Goal: Transaction & Acquisition: Purchase product/service

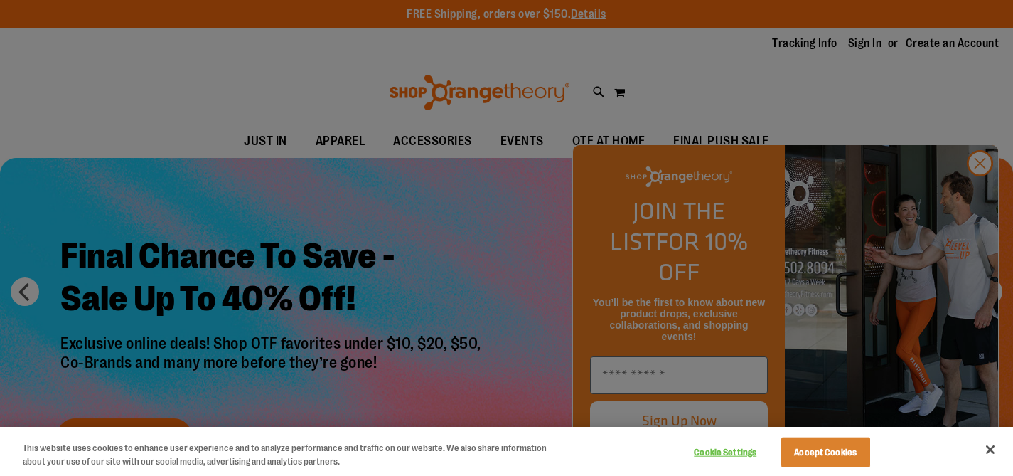
type input "**********"
click at [836, 449] on button "Accept Cookies" at bounding box center [825, 452] width 89 height 30
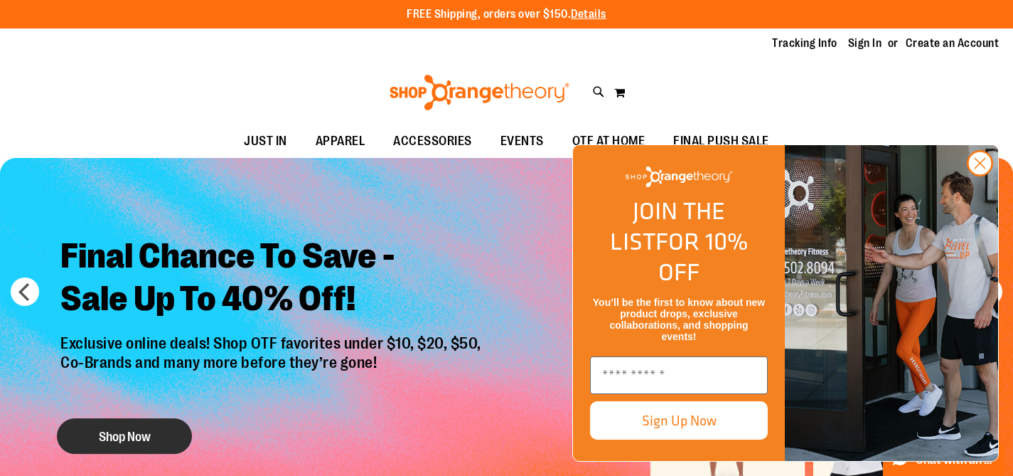
click at [154, 435] on button "Shop Now" at bounding box center [124, 436] width 135 height 36
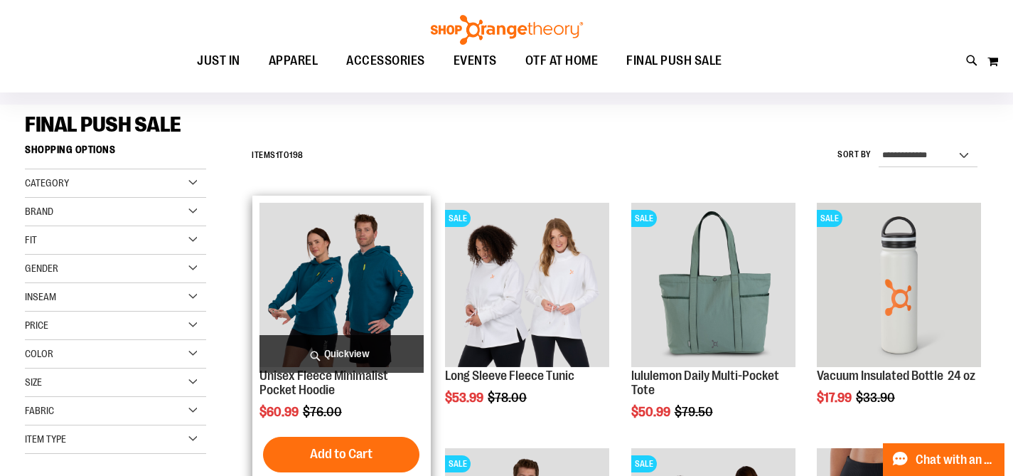
scroll to position [106, 0]
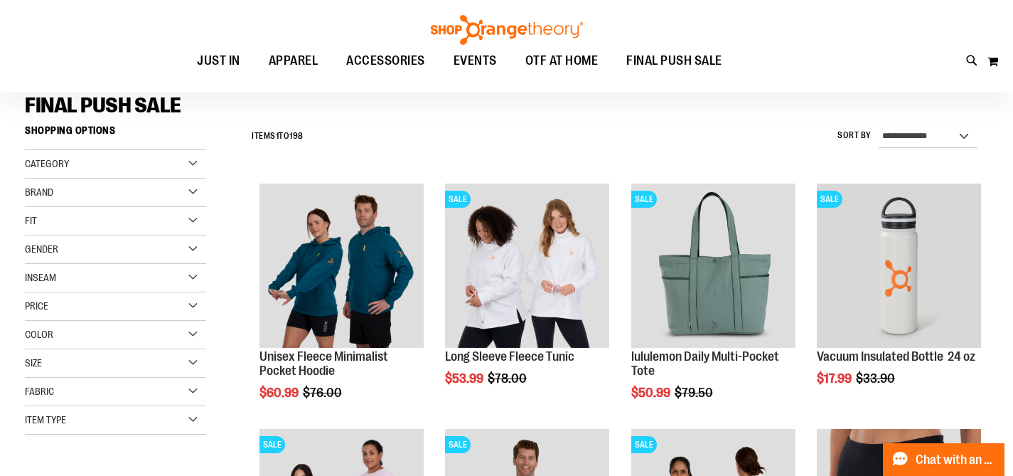
type input "**********"
click at [919, 140] on select "**********" at bounding box center [928, 136] width 99 height 23
select select "*********"
click at [879, 125] on select "**********" at bounding box center [928, 136] width 99 height 23
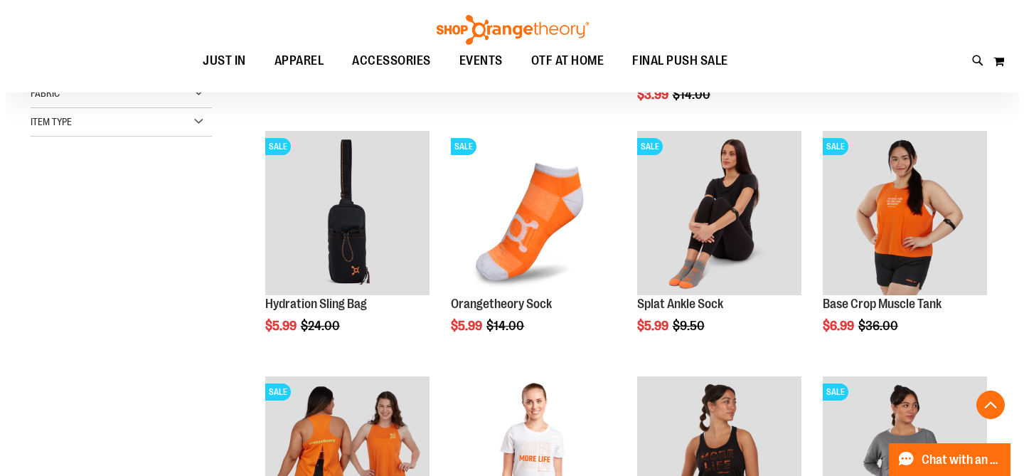
scroll to position [414, 0]
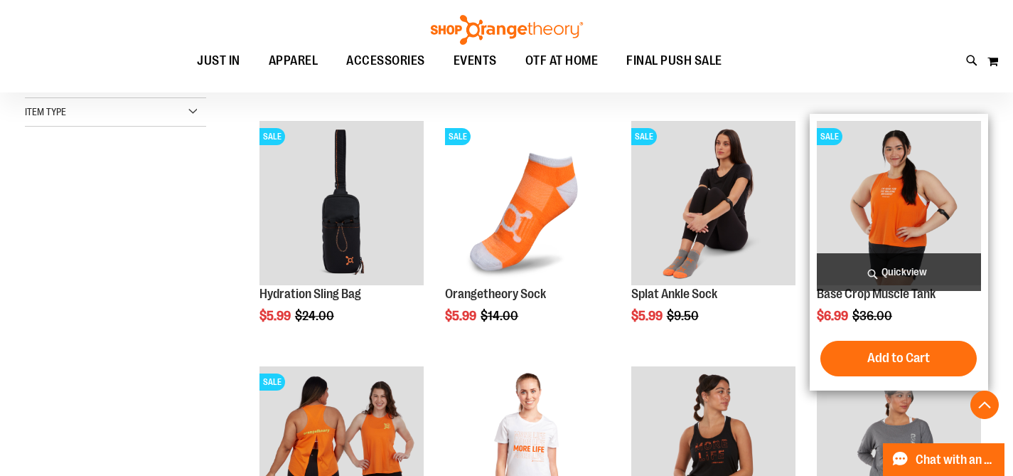
click at [907, 278] on span "Quickview" at bounding box center [899, 272] width 164 height 38
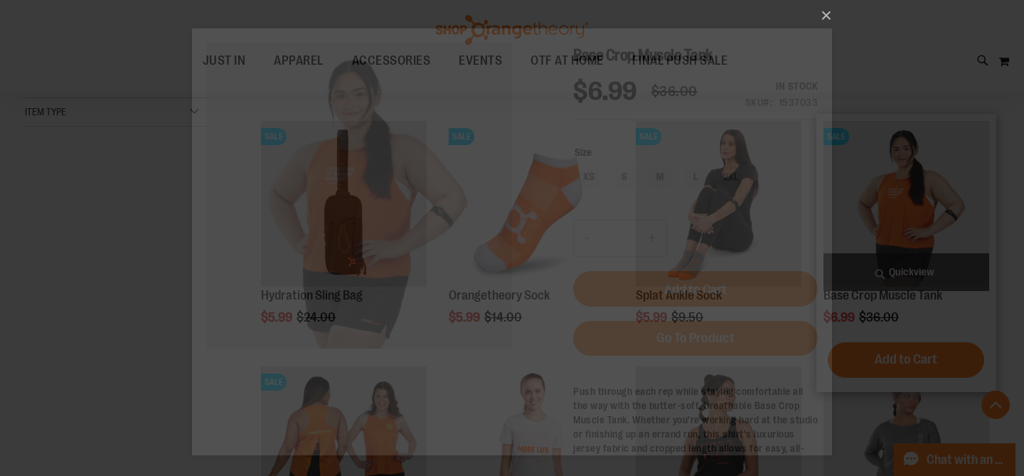
scroll to position [0, 0]
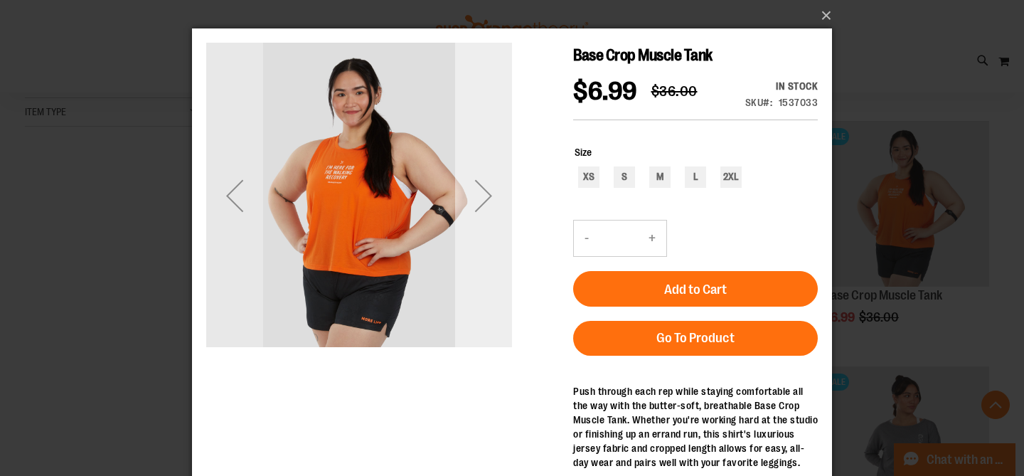
click at [490, 195] on div "Next" at bounding box center [483, 195] width 57 height 57
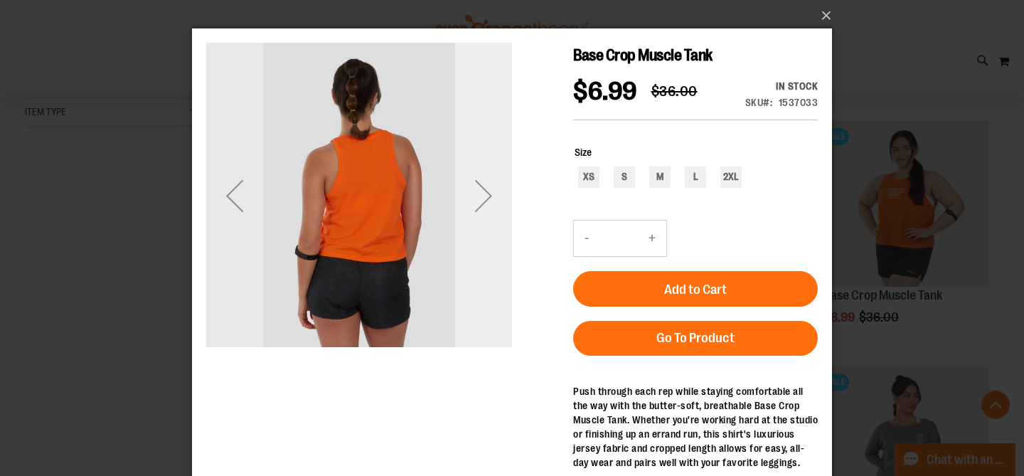
click at [490, 195] on div "Next" at bounding box center [483, 195] width 57 height 57
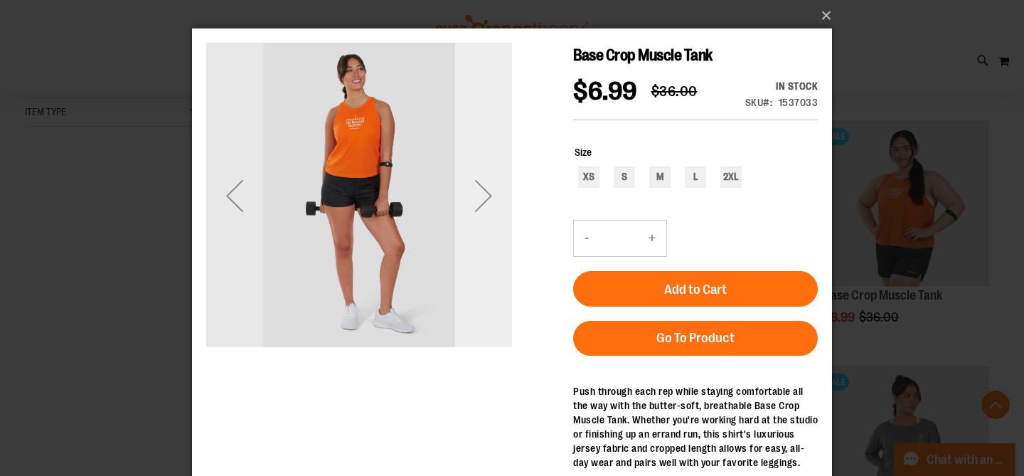
click at [490, 195] on div "Next" at bounding box center [483, 195] width 57 height 57
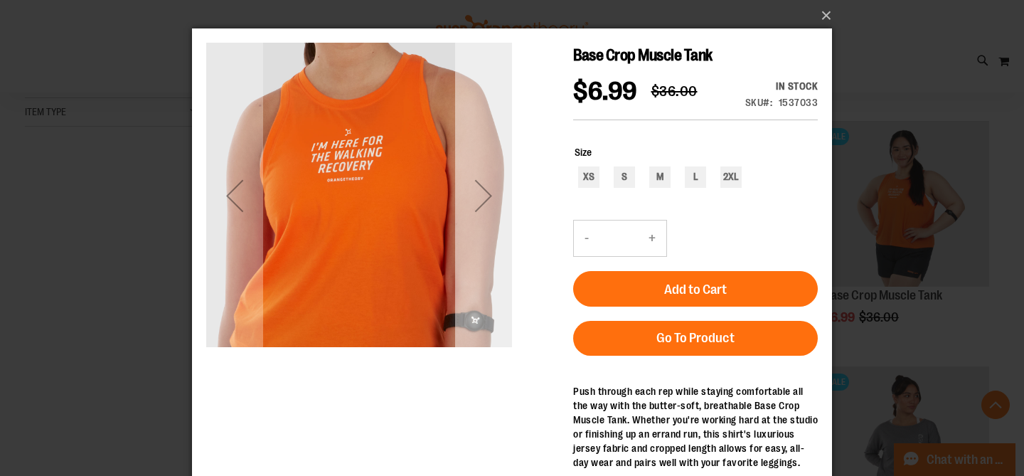
click at [490, 195] on div "Next" at bounding box center [483, 195] width 57 height 57
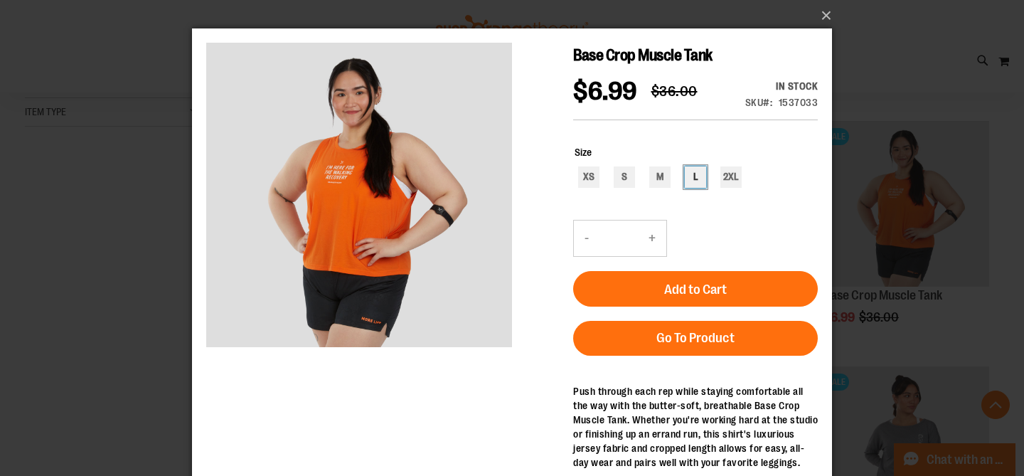
click at [695, 180] on div "L" at bounding box center [695, 176] width 21 height 21
type input "***"
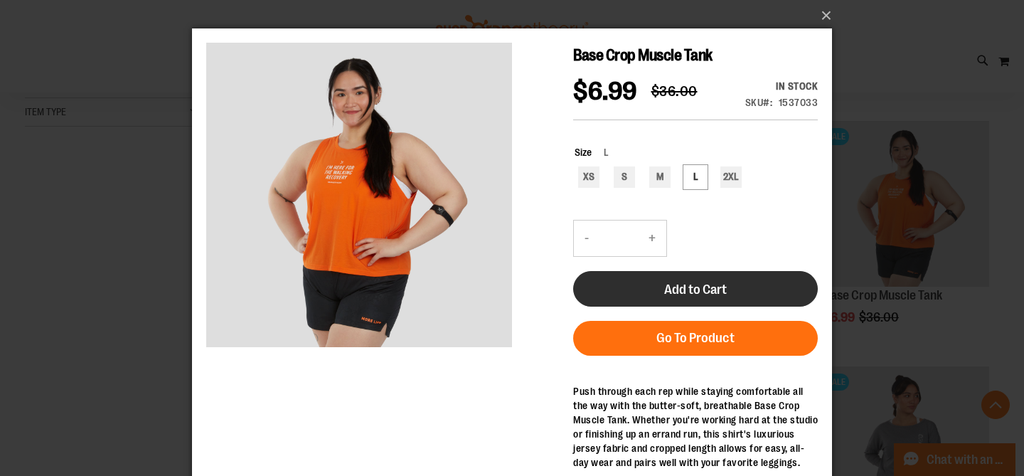
click at [713, 299] on button "Add to Cart" at bounding box center [695, 289] width 245 height 36
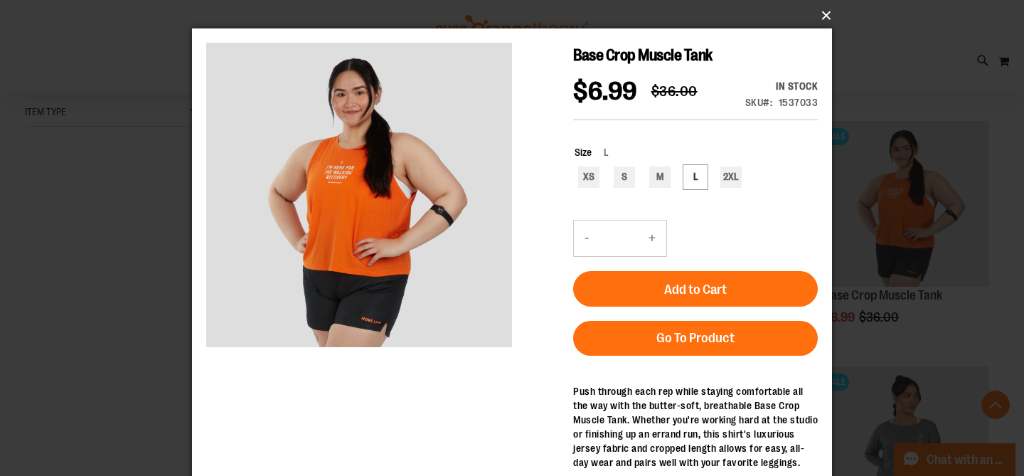
click at [824, 16] on button "×" at bounding box center [516, 15] width 640 height 31
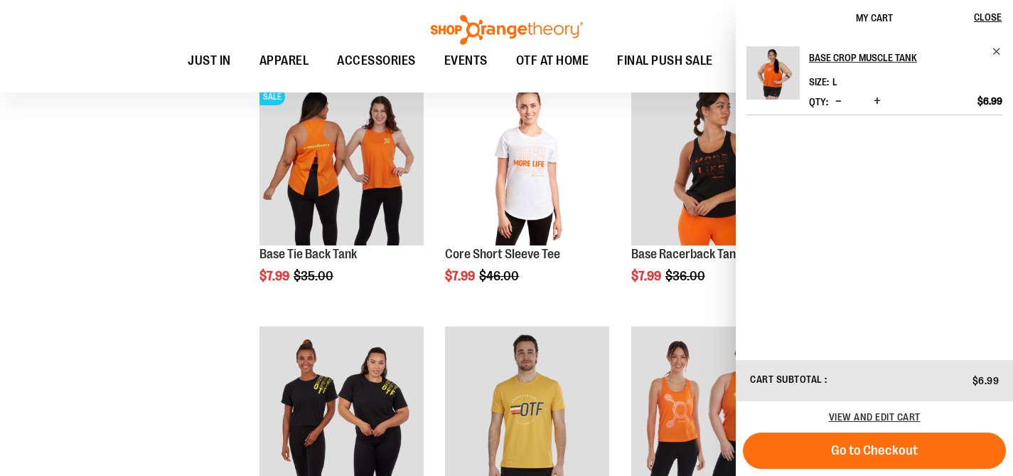
scroll to position [763, 0]
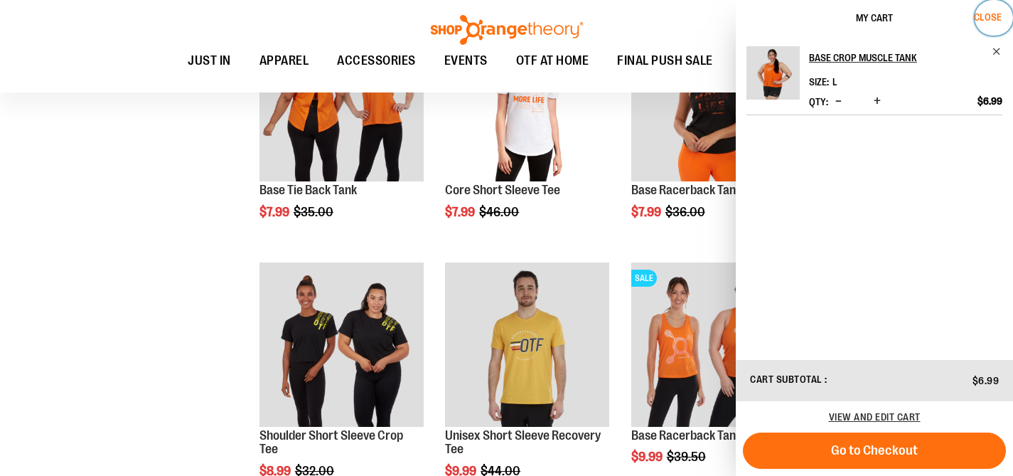
click at [990, 12] on span "Close" at bounding box center [988, 16] width 28 height 11
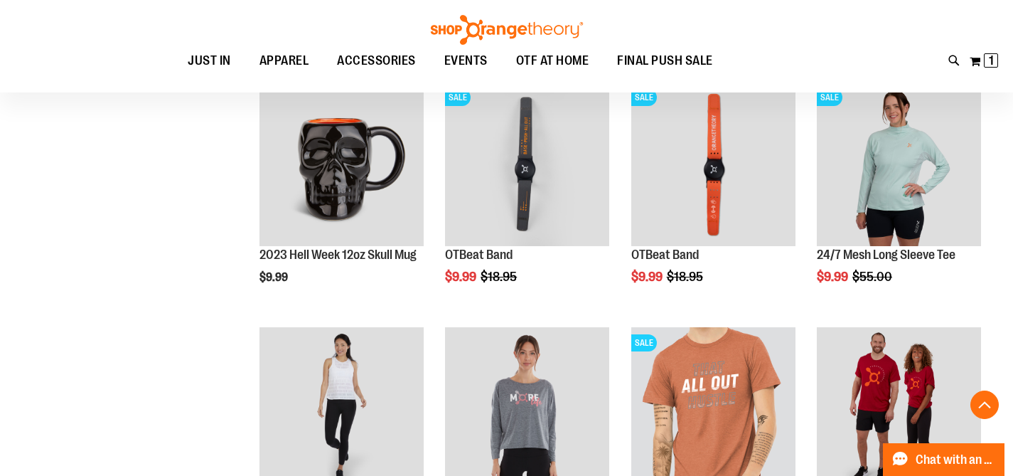
scroll to position [1250, 0]
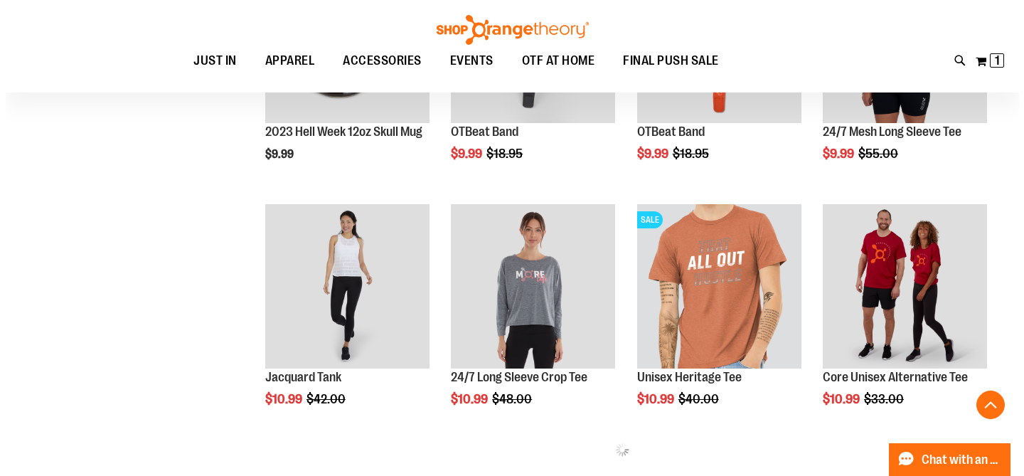
scroll to position [1330, 0]
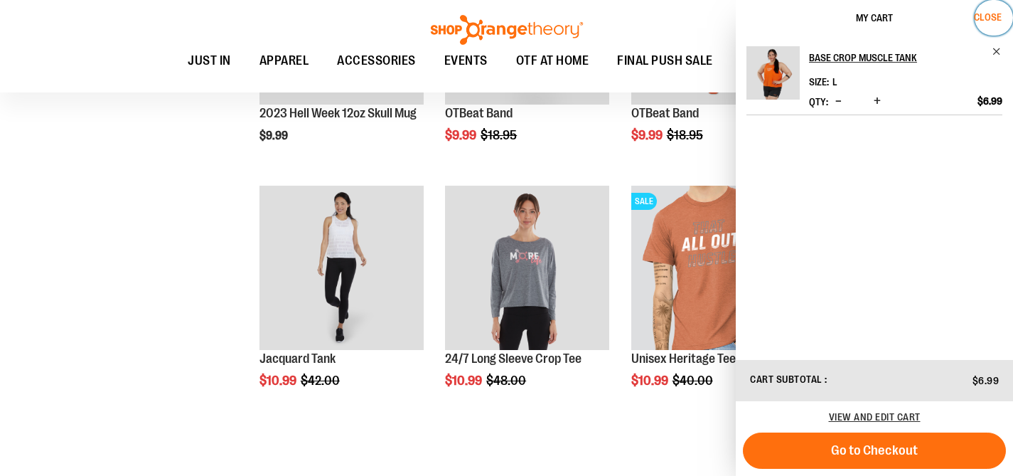
click at [998, 18] on span "Close" at bounding box center [988, 16] width 28 height 11
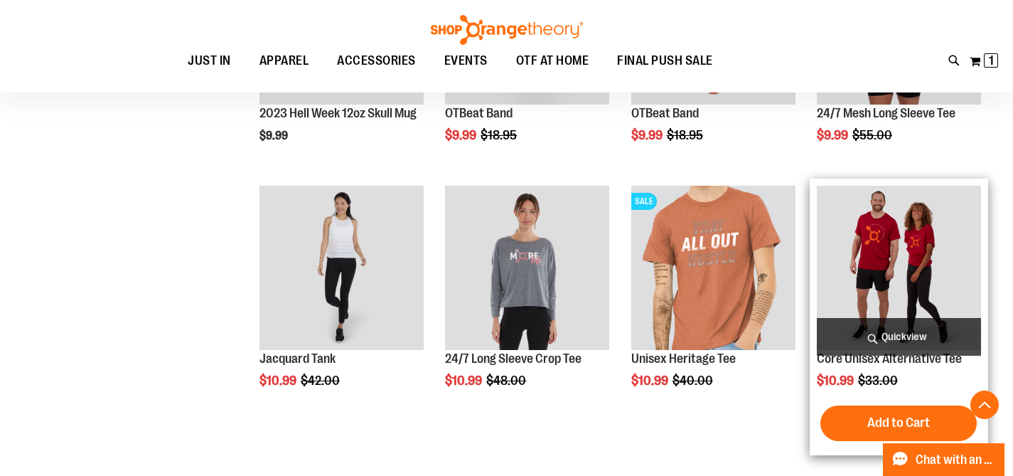
click at [900, 340] on span "Quickview" at bounding box center [899, 337] width 164 height 38
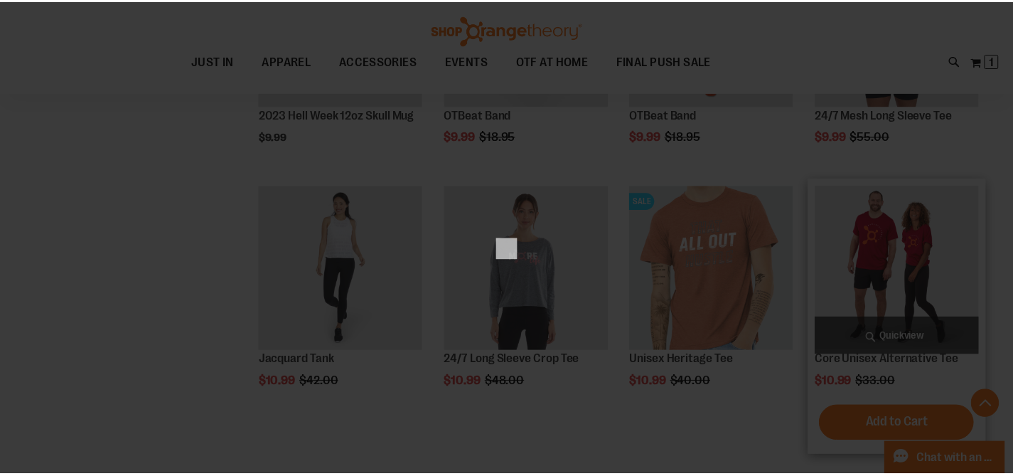
scroll to position [0, 0]
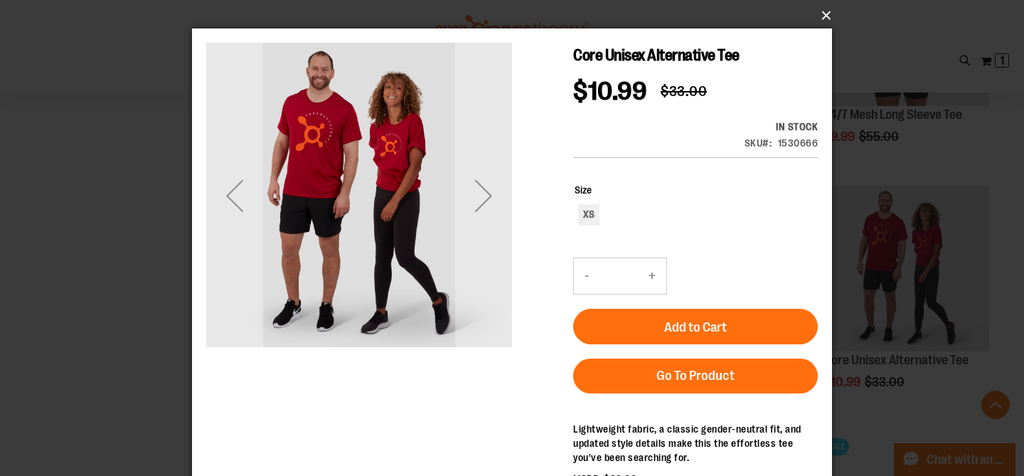
click at [828, 13] on button "×" at bounding box center [516, 15] width 640 height 31
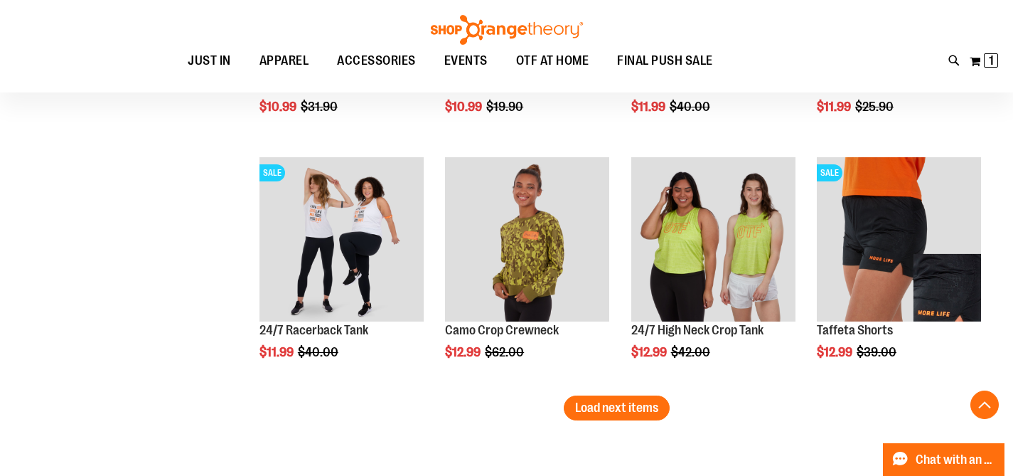
scroll to position [2155, 0]
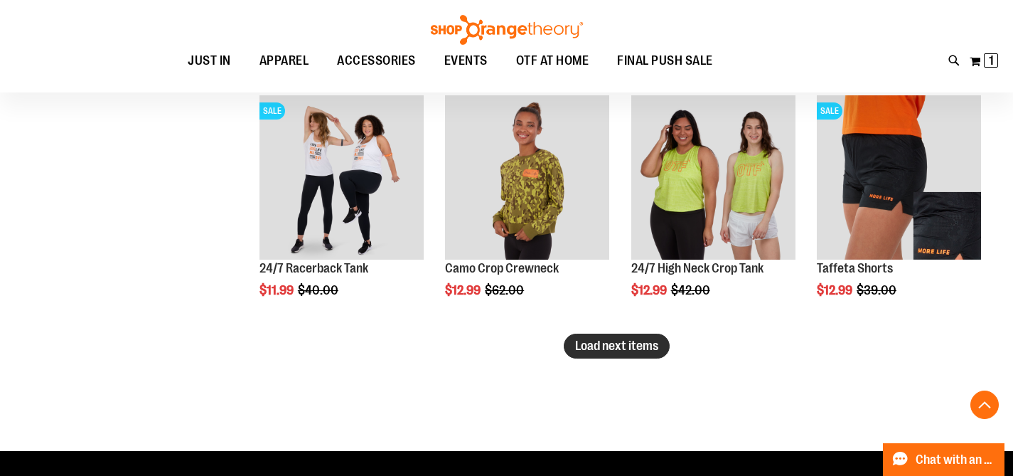
click at [604, 342] on span "Load next items" at bounding box center [616, 345] width 83 height 14
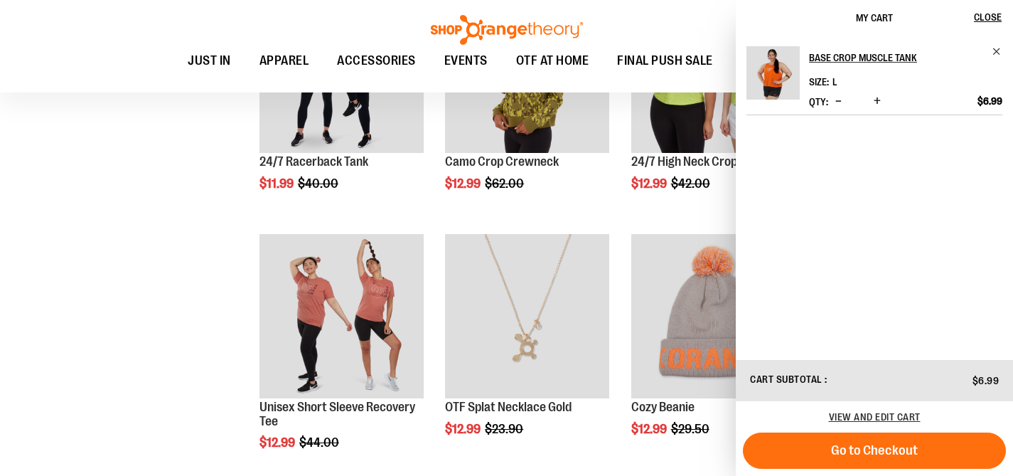
scroll to position [2337, 0]
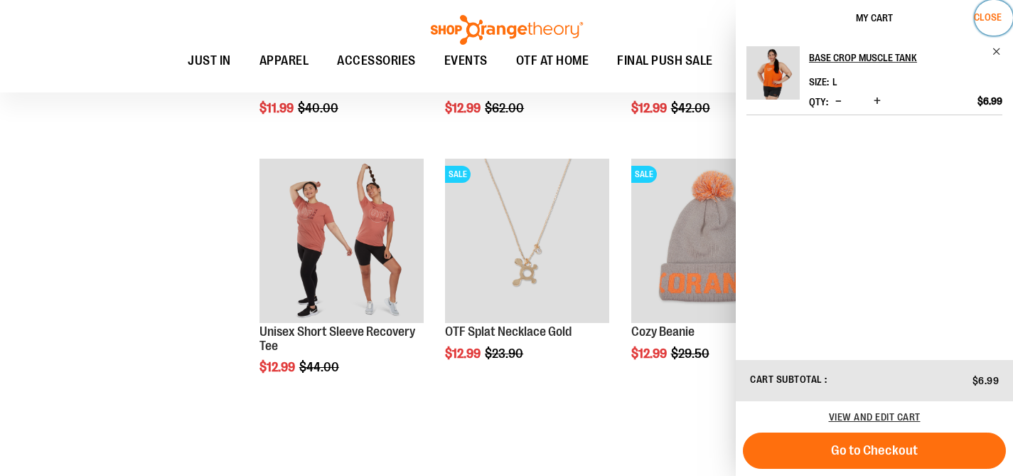
click at [981, 21] on span "Close" at bounding box center [988, 16] width 28 height 11
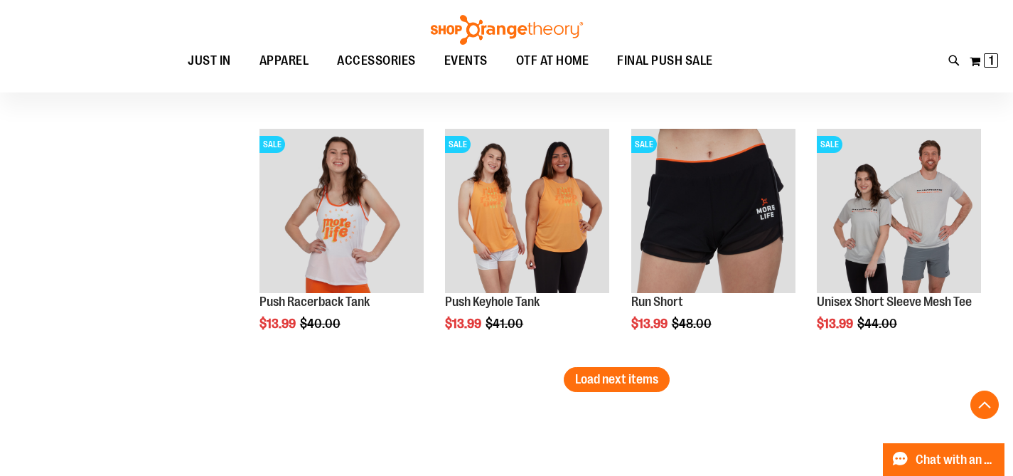
scroll to position [2860, 0]
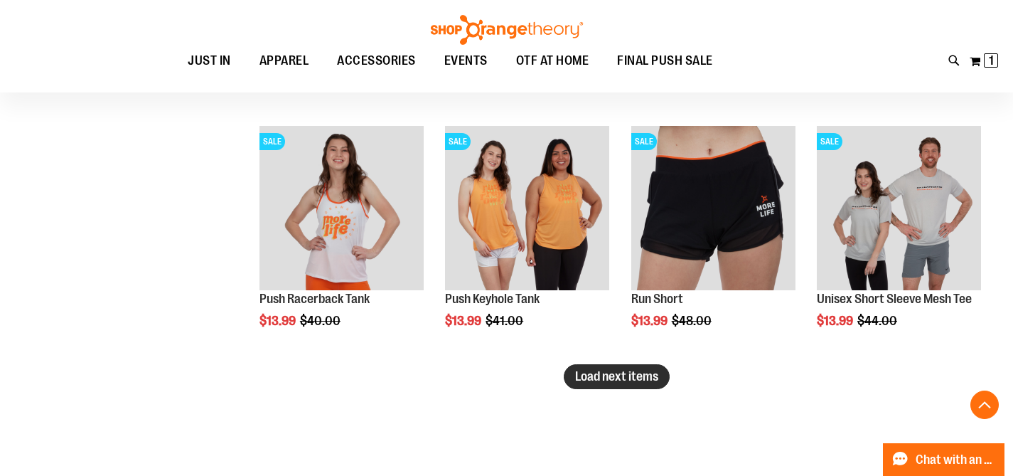
click at [634, 378] on span "Load next items" at bounding box center [616, 376] width 83 height 14
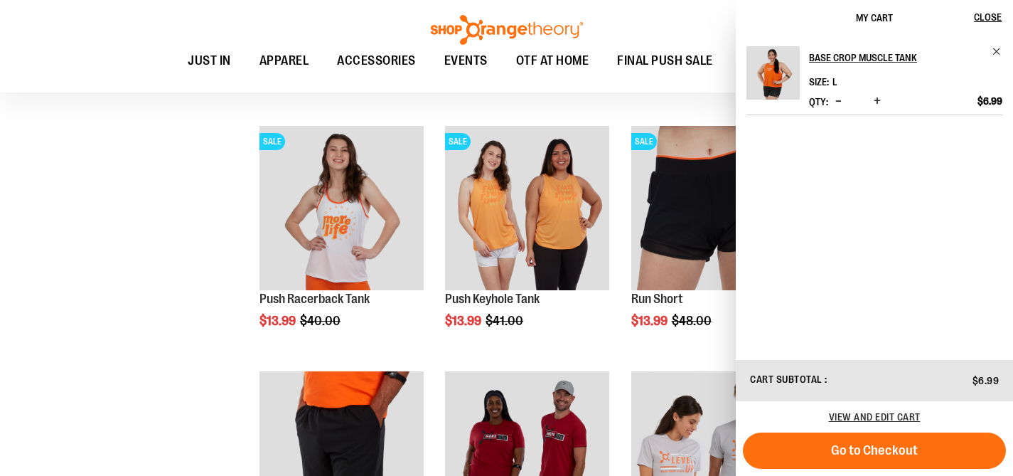
scroll to position [2959, 0]
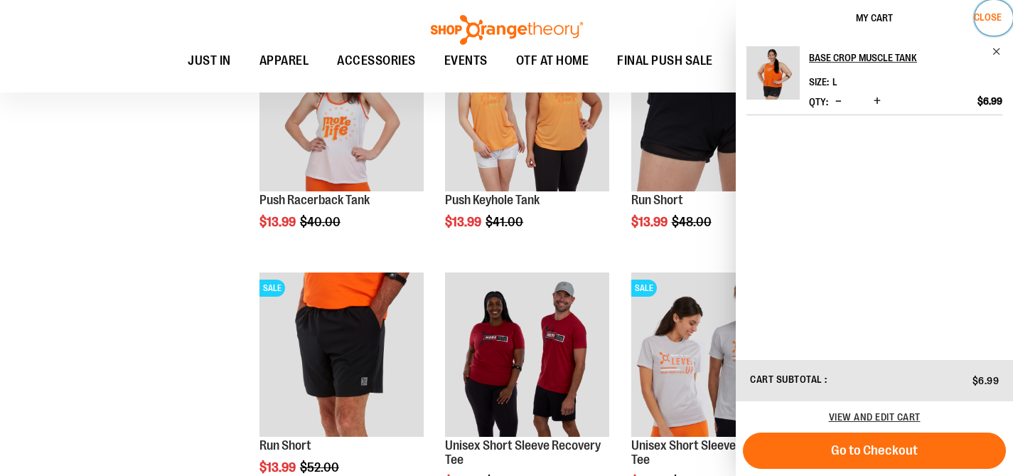
click at [998, 16] on span "Close" at bounding box center [988, 16] width 28 height 11
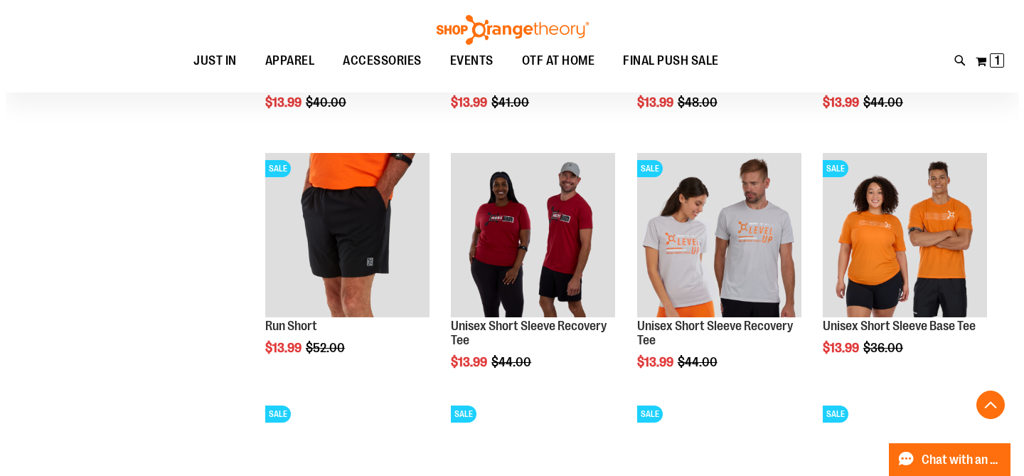
scroll to position [3098, 0]
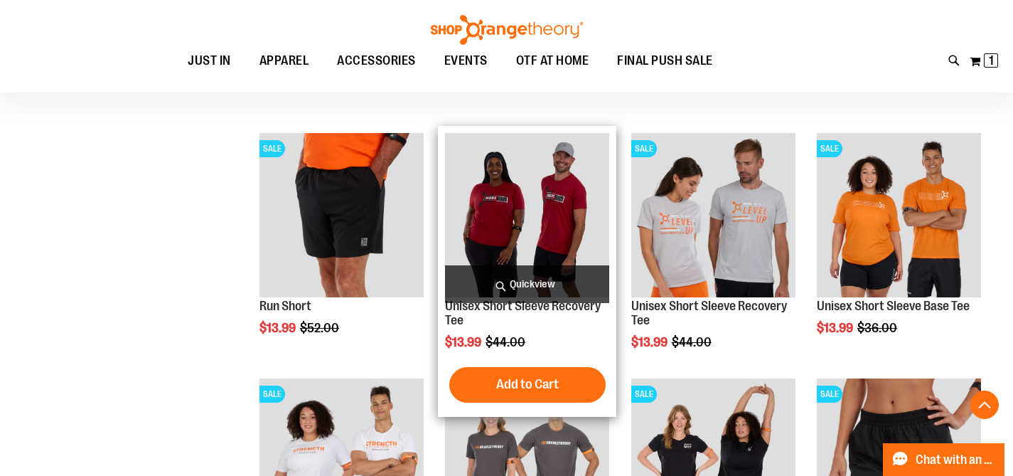
click at [568, 286] on span "Quickview" at bounding box center [527, 284] width 164 height 38
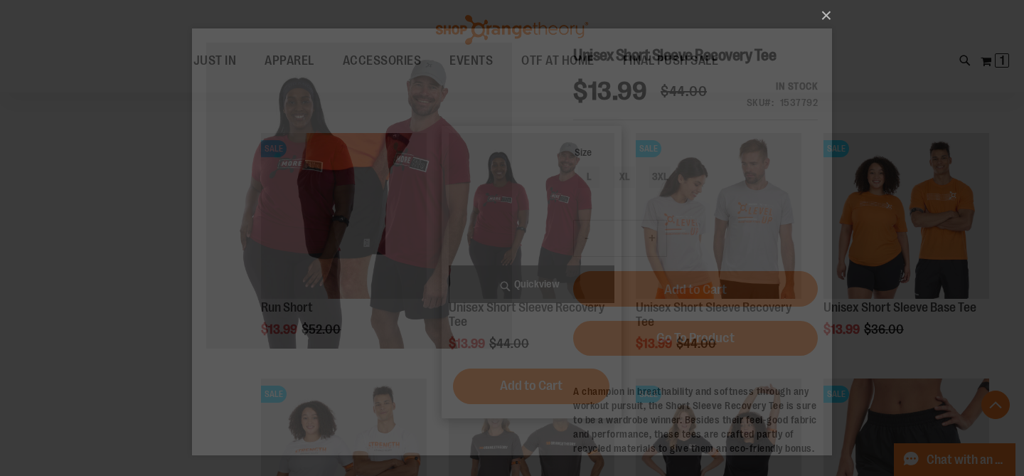
scroll to position [0, 0]
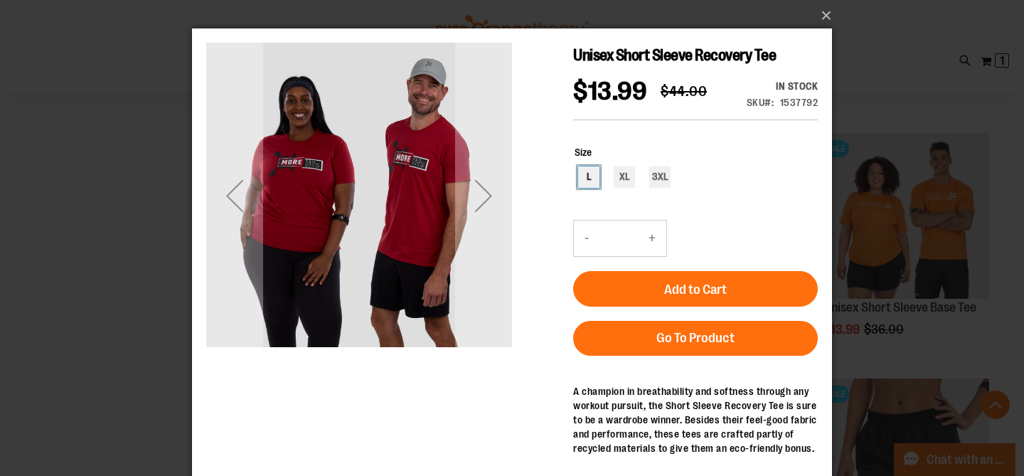
click at [586, 179] on div "L" at bounding box center [588, 176] width 21 height 21
type input "***"
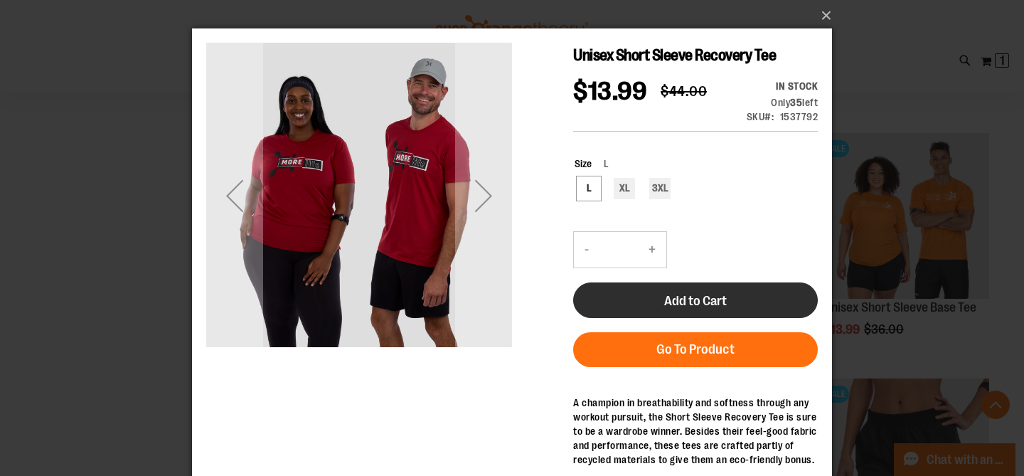
click at [652, 303] on button "Add to Cart" at bounding box center [695, 300] width 245 height 36
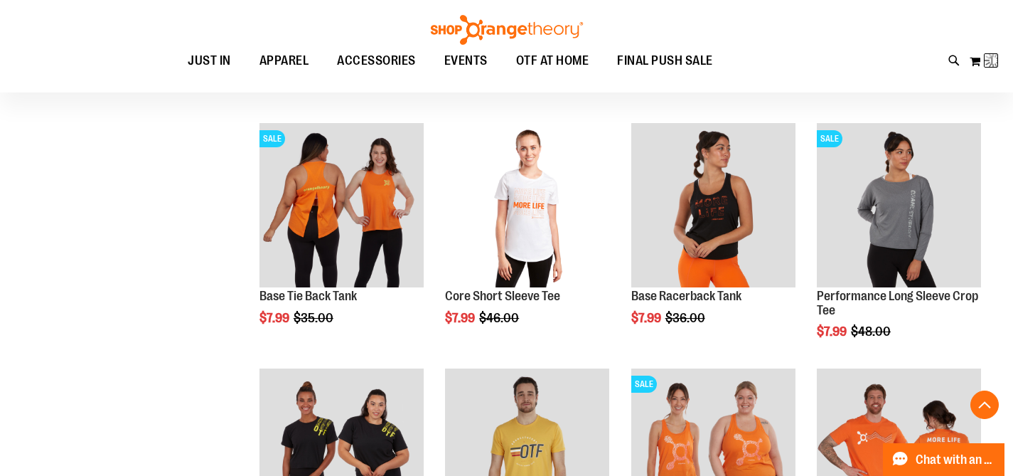
scroll to position [10, 0]
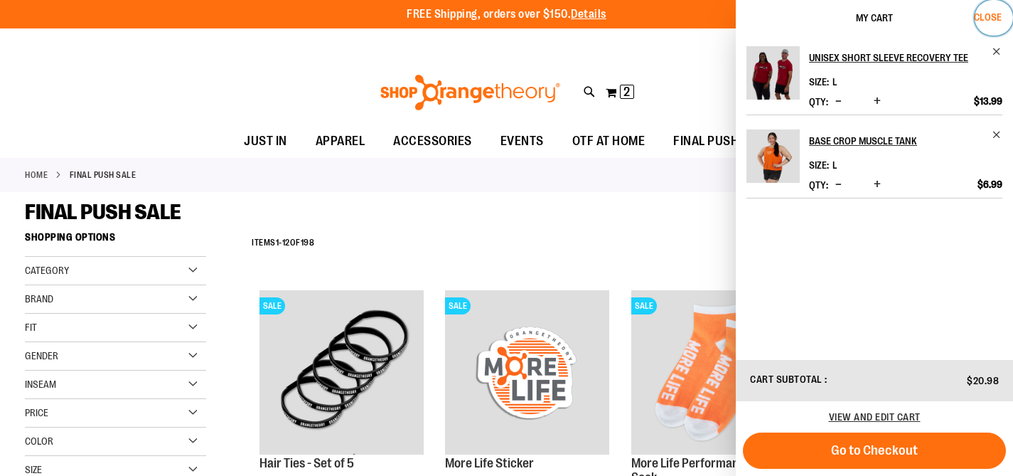
click at [986, 16] on span "Close" at bounding box center [988, 16] width 28 height 11
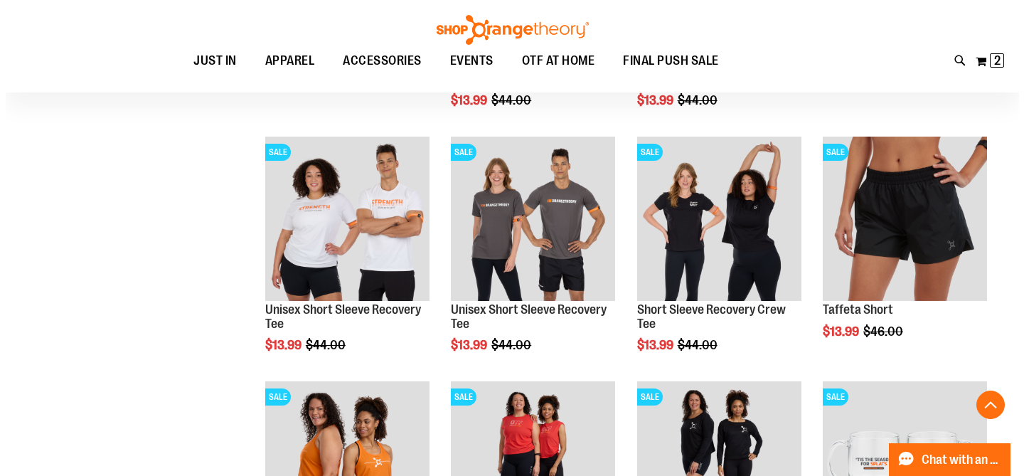
scroll to position [3343, 0]
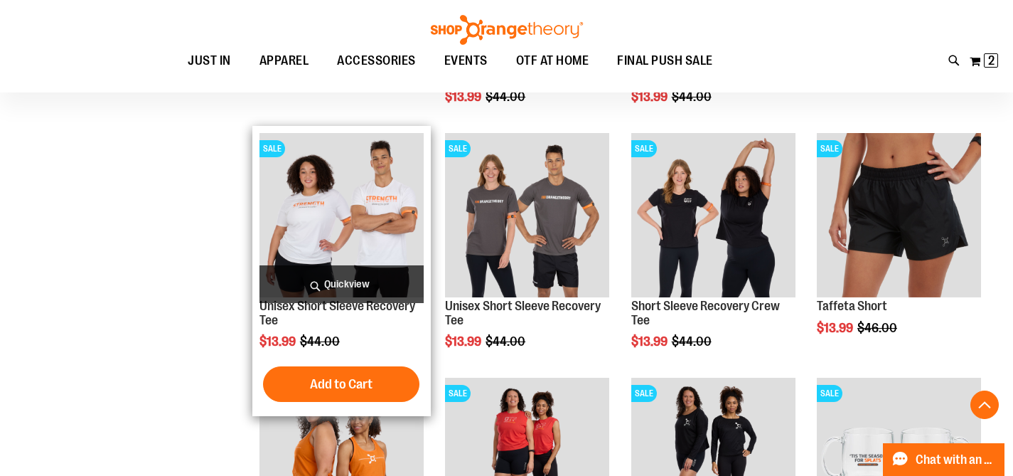
click at [354, 281] on span "Quickview" at bounding box center [342, 284] width 164 height 38
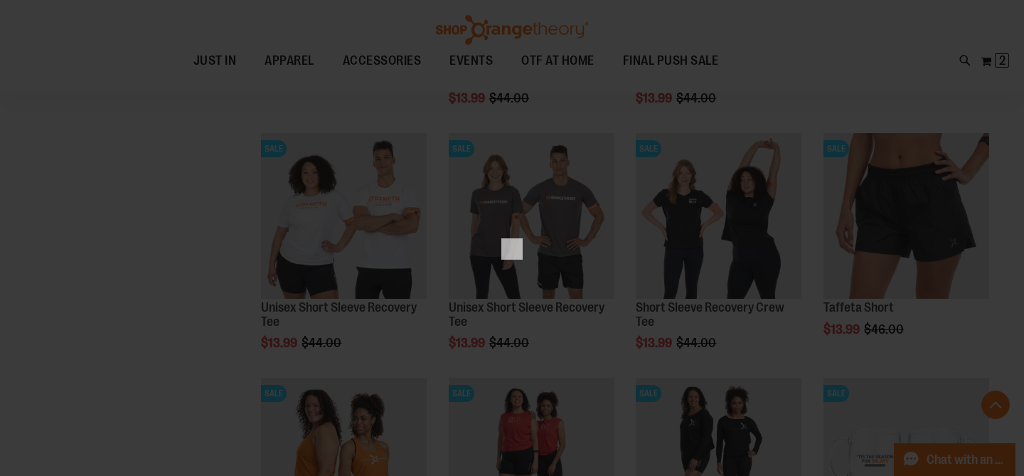
scroll to position [0, 0]
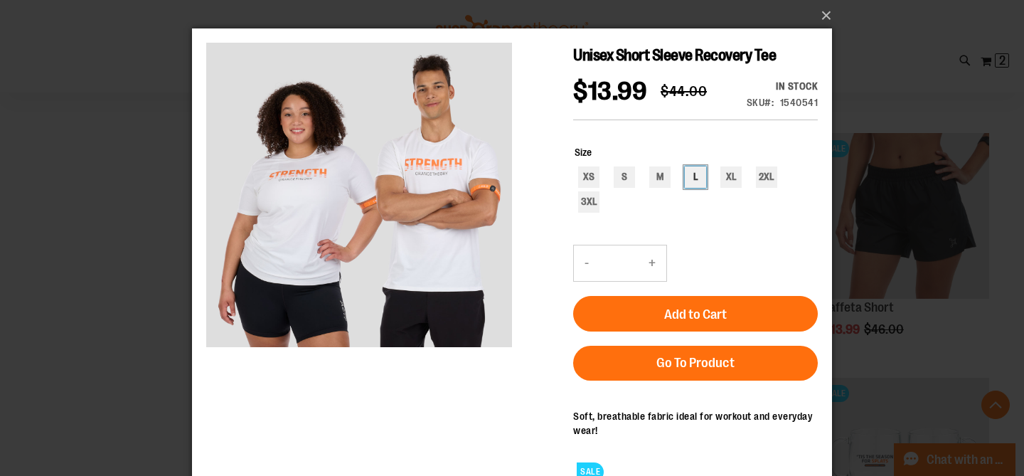
click at [691, 177] on div "L" at bounding box center [695, 176] width 21 height 21
type input "***"
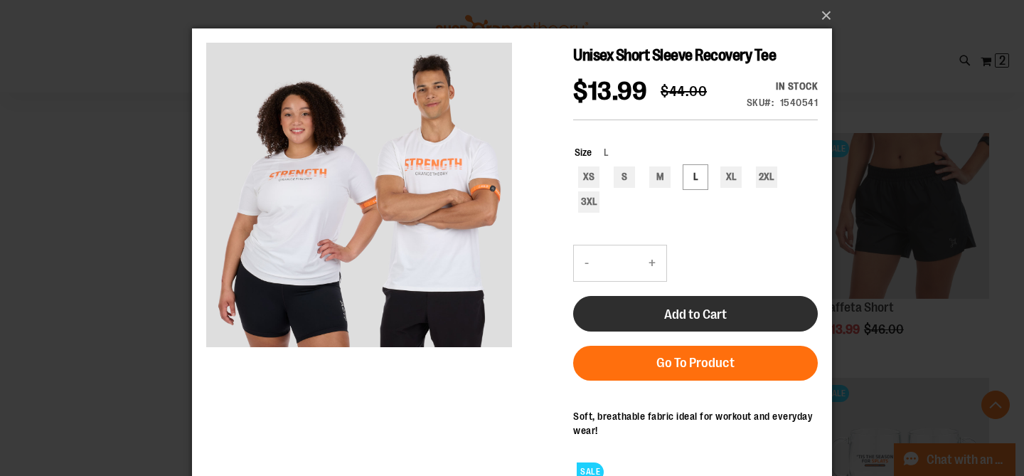
click at [691, 311] on span "Add to Cart" at bounding box center [695, 314] width 63 height 16
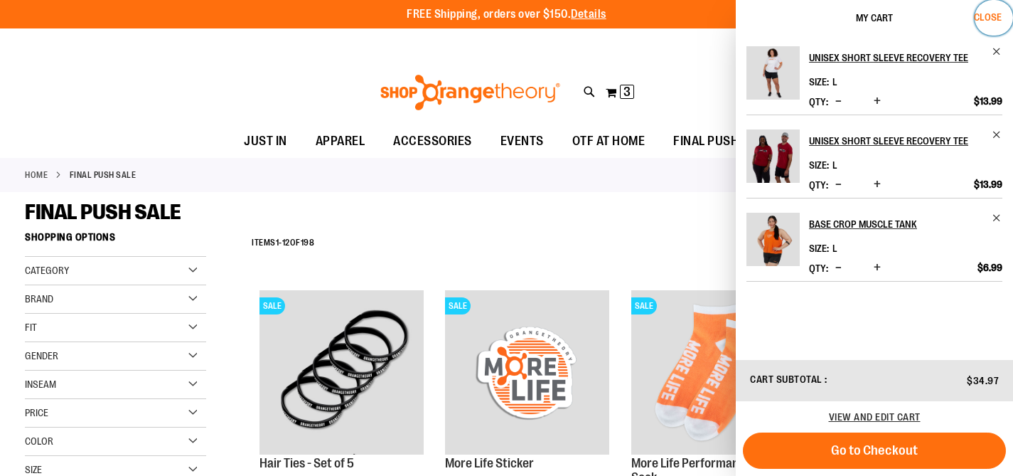
click at [992, 14] on span "Close" at bounding box center [988, 16] width 28 height 11
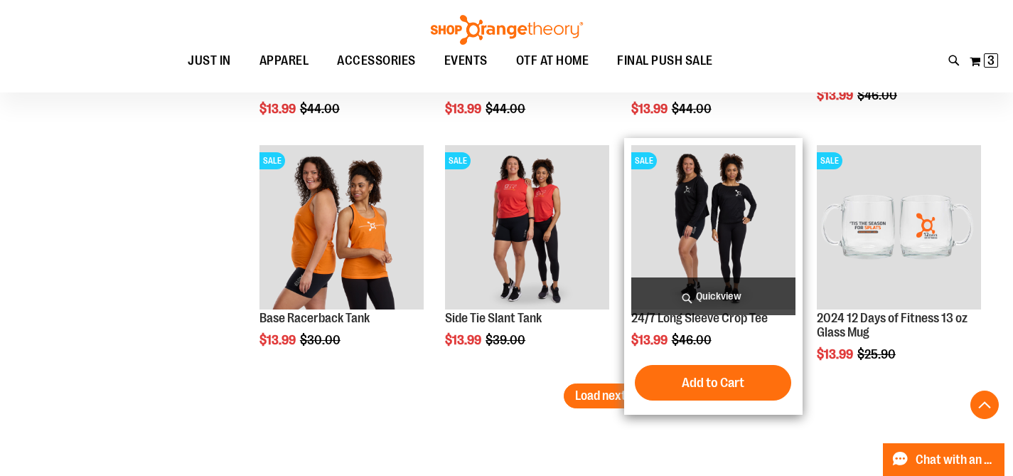
scroll to position [3632, 0]
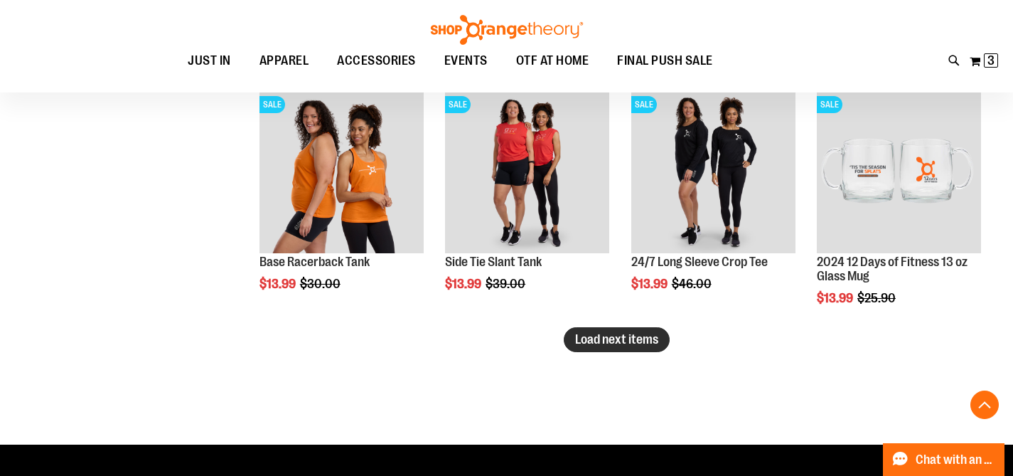
click at [600, 340] on span "Load next items" at bounding box center [616, 339] width 83 height 14
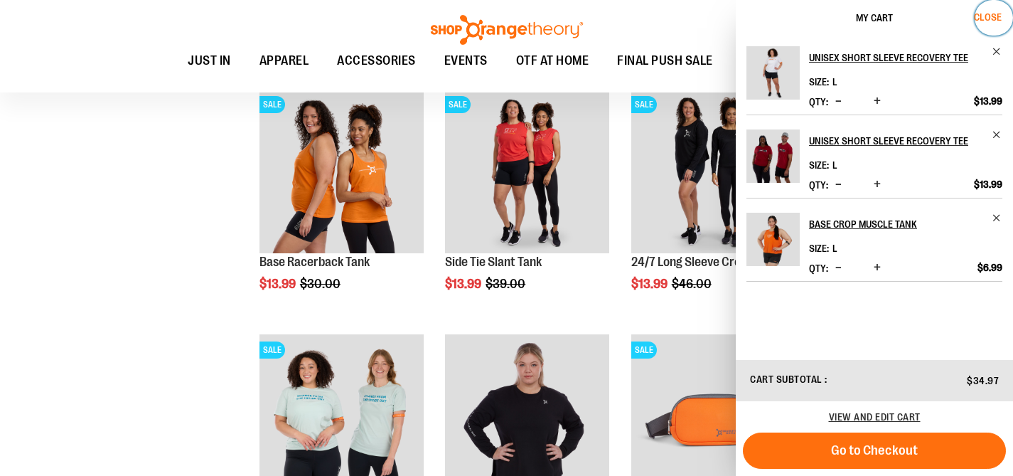
click at [992, 16] on span "Close" at bounding box center [988, 16] width 28 height 11
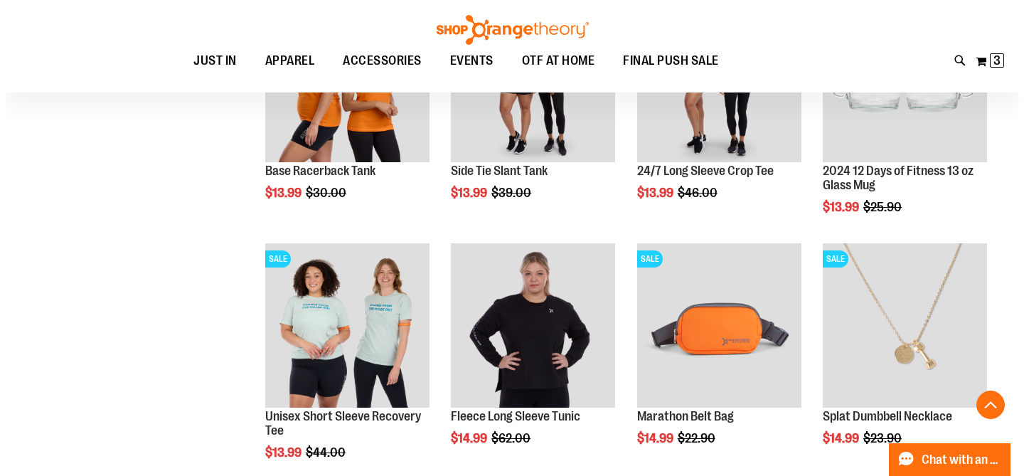
scroll to position [3724, 0]
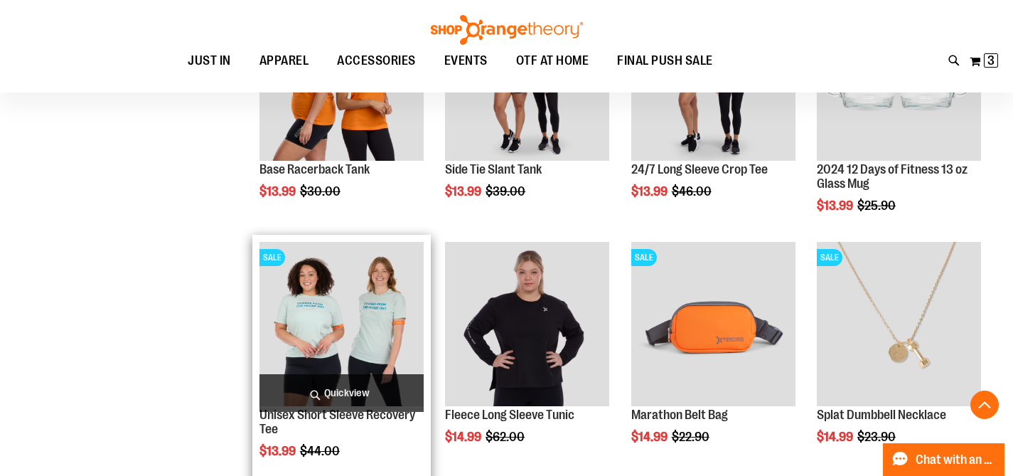
click at [354, 390] on span "Quickview" at bounding box center [342, 393] width 164 height 38
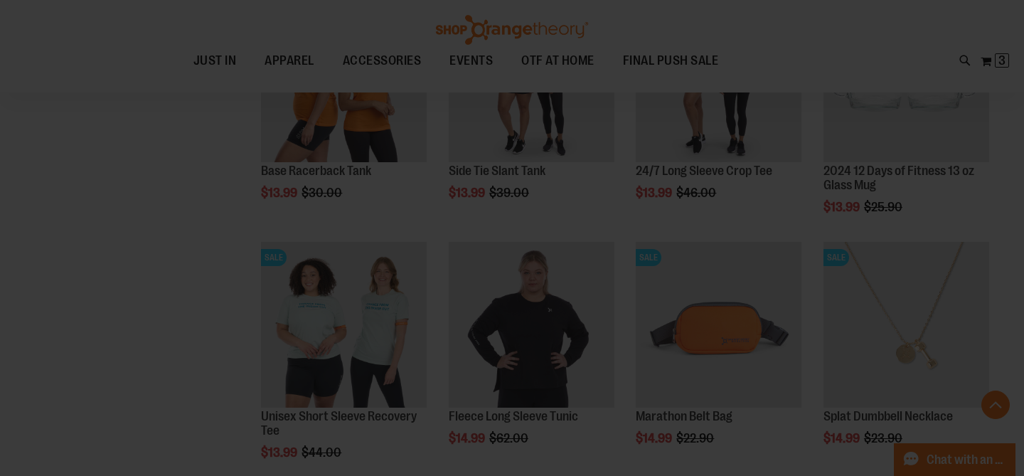
scroll to position [0, 0]
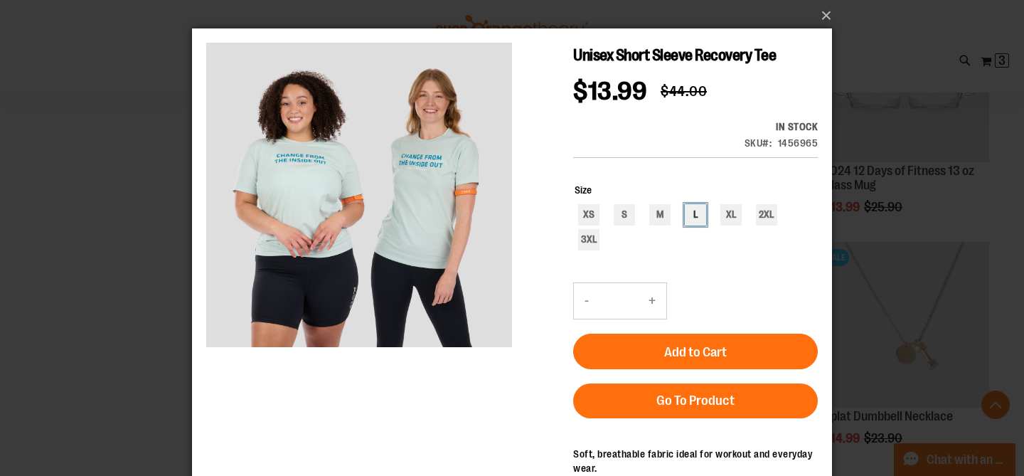
click at [689, 204] on div "L" at bounding box center [695, 214] width 21 height 21
type input "***"
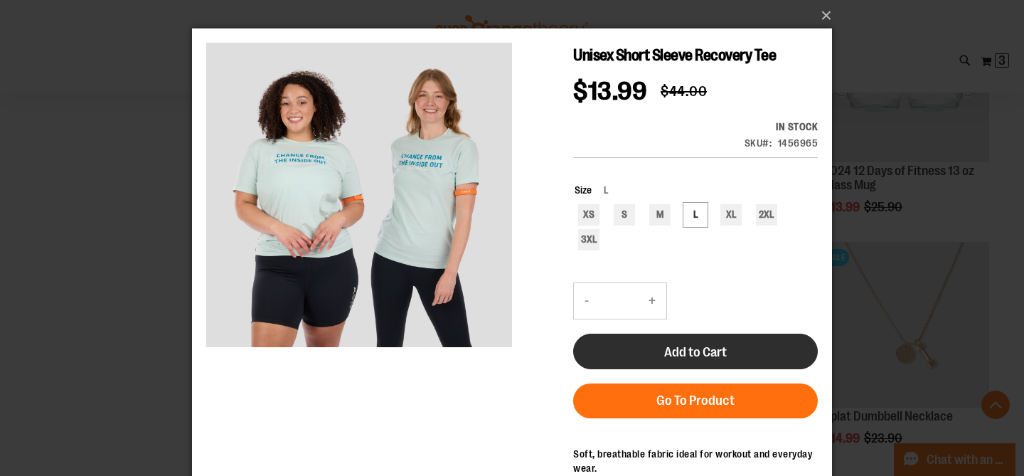
click at [686, 344] on span "Add to Cart" at bounding box center [695, 352] width 63 height 16
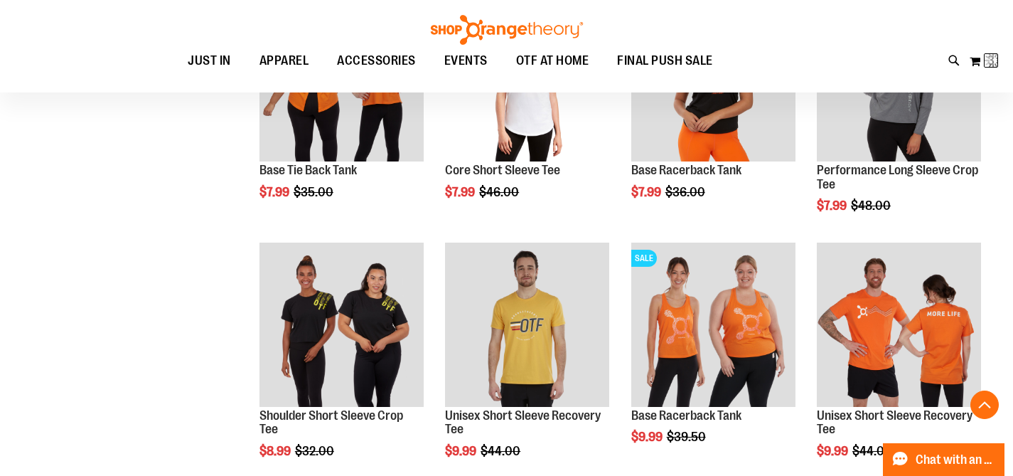
scroll to position [236, 0]
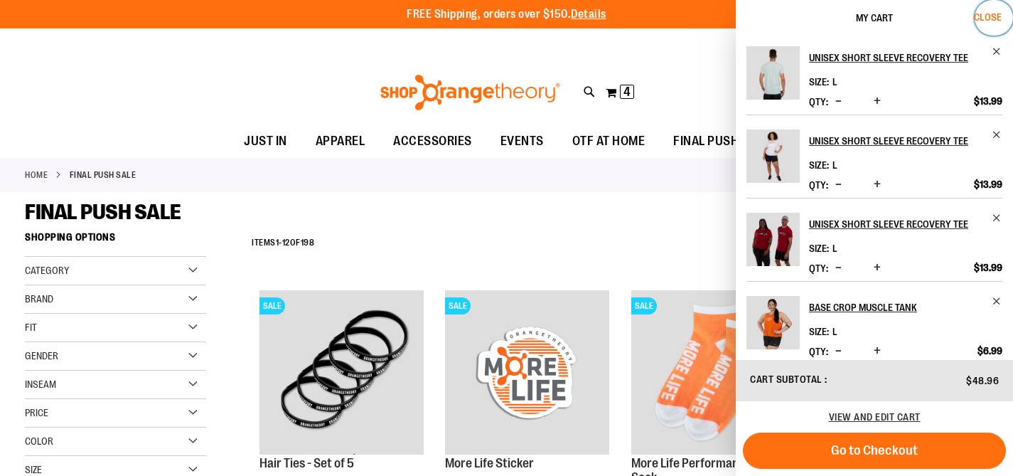
click at [976, 16] on span "Close" at bounding box center [988, 16] width 28 height 11
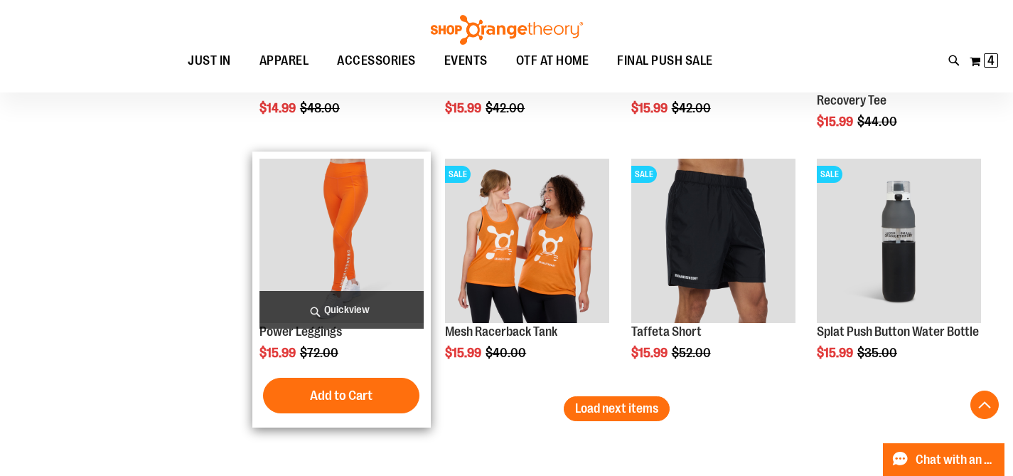
scroll to position [4299, 0]
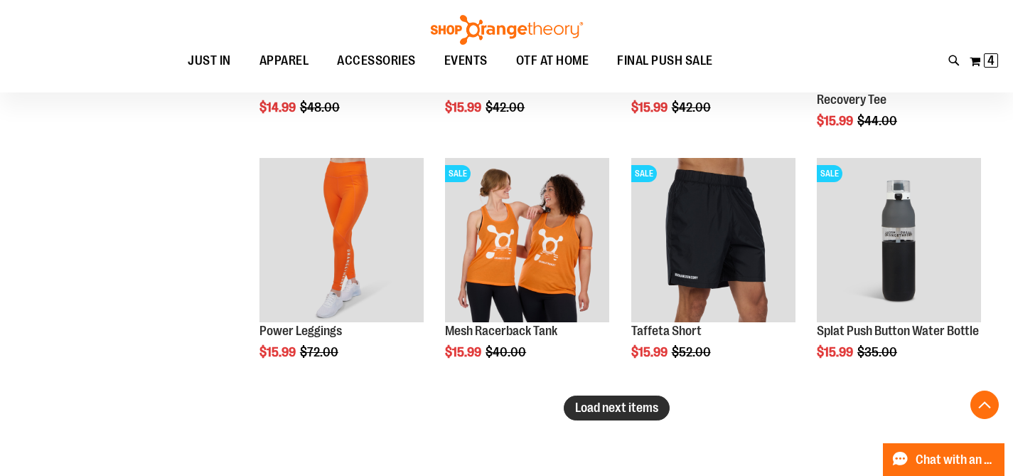
click at [641, 408] on span "Load next items" at bounding box center [616, 407] width 83 height 14
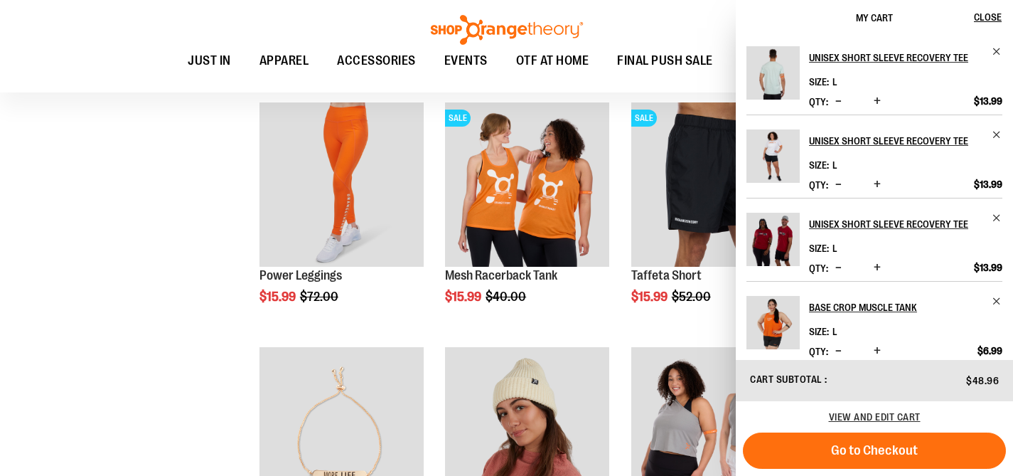
scroll to position [4365, 0]
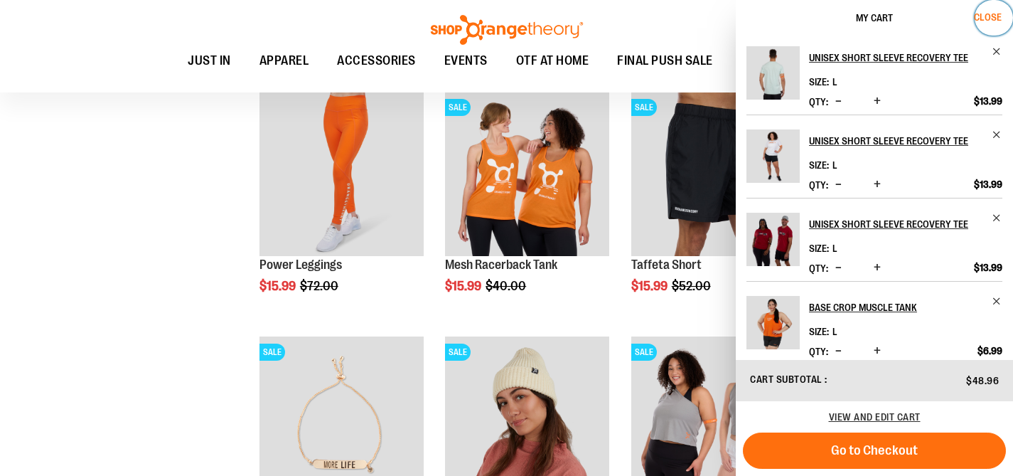
click at [985, 17] on span "Close" at bounding box center [988, 16] width 28 height 11
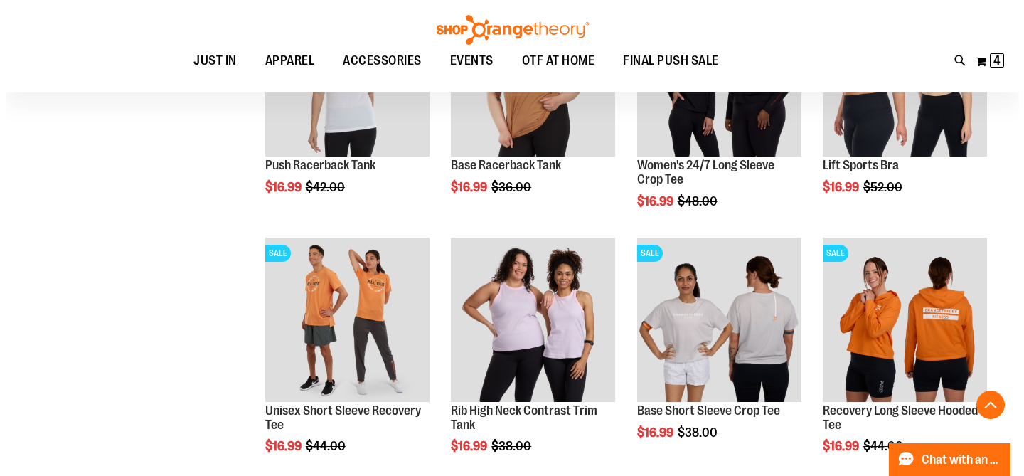
scroll to position [4976, 0]
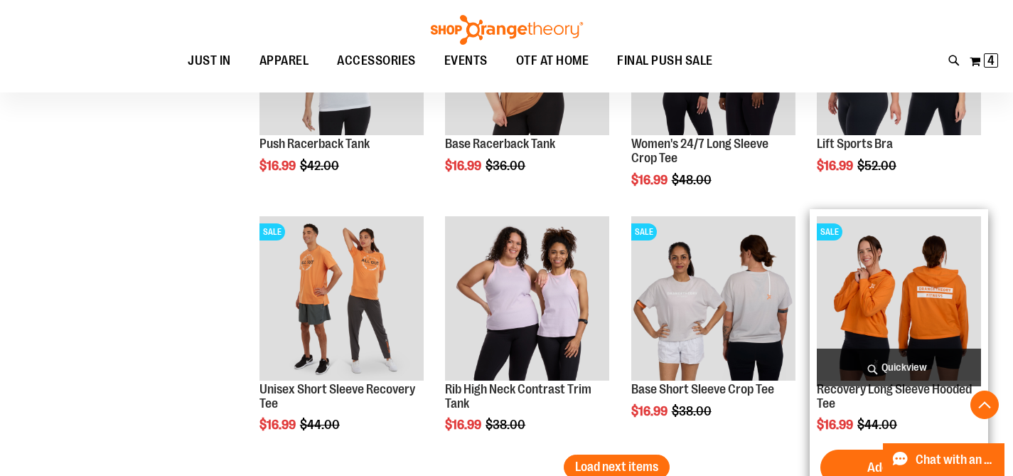
click at [910, 369] on span "Quickview" at bounding box center [899, 367] width 164 height 38
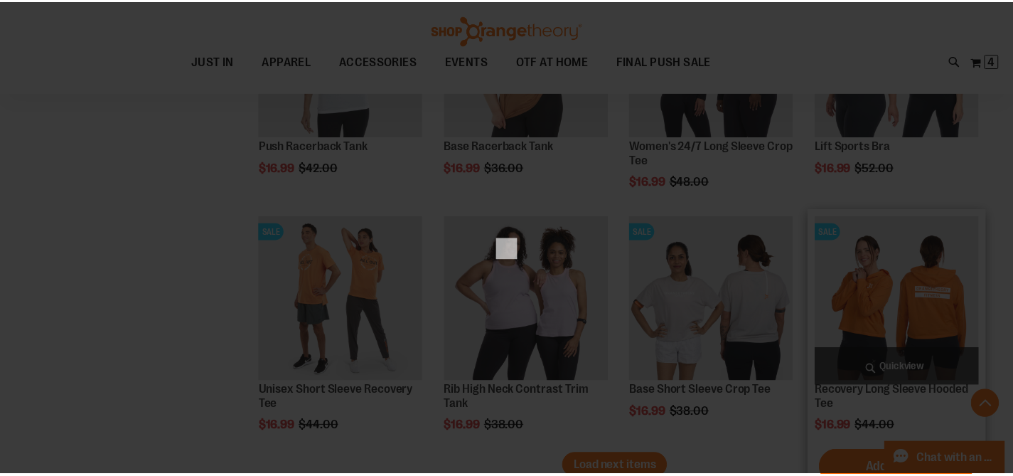
scroll to position [0, 0]
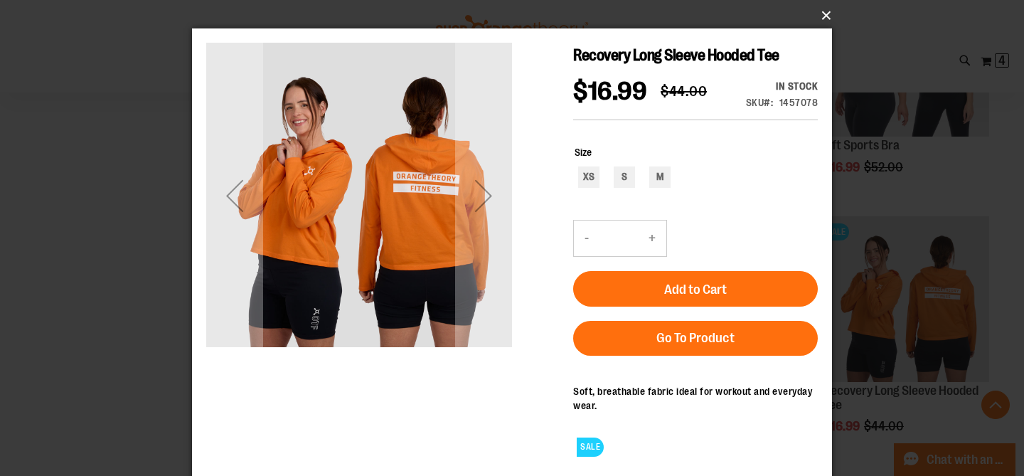
click at [823, 17] on button "×" at bounding box center [516, 15] width 640 height 31
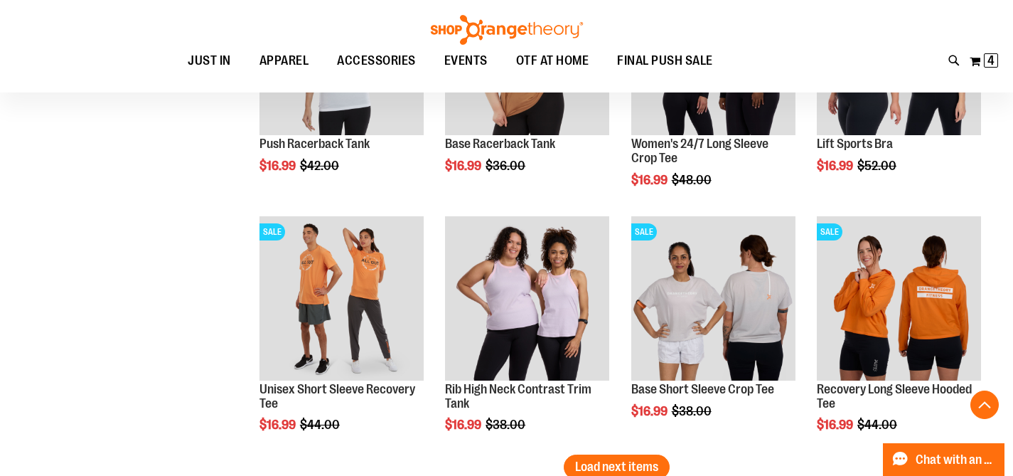
scroll to position [5085, 0]
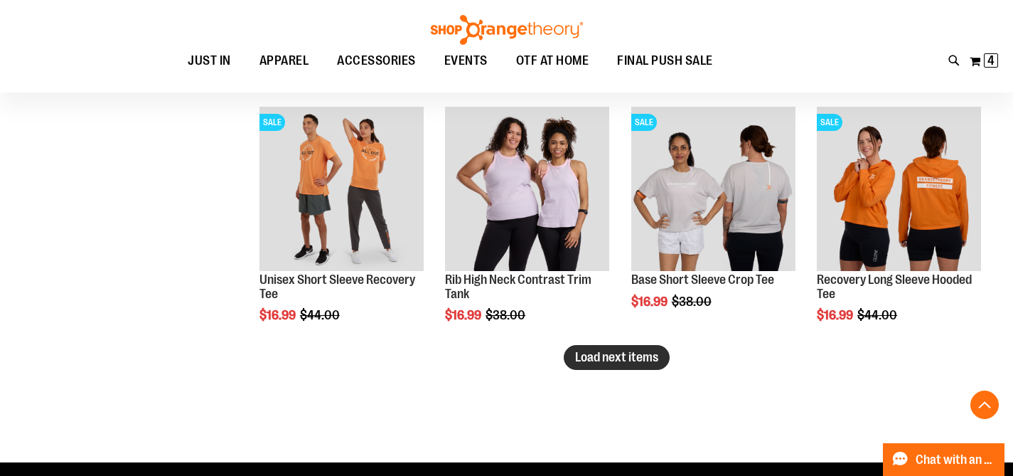
click at [648, 363] on button "Load next items" at bounding box center [617, 357] width 106 height 25
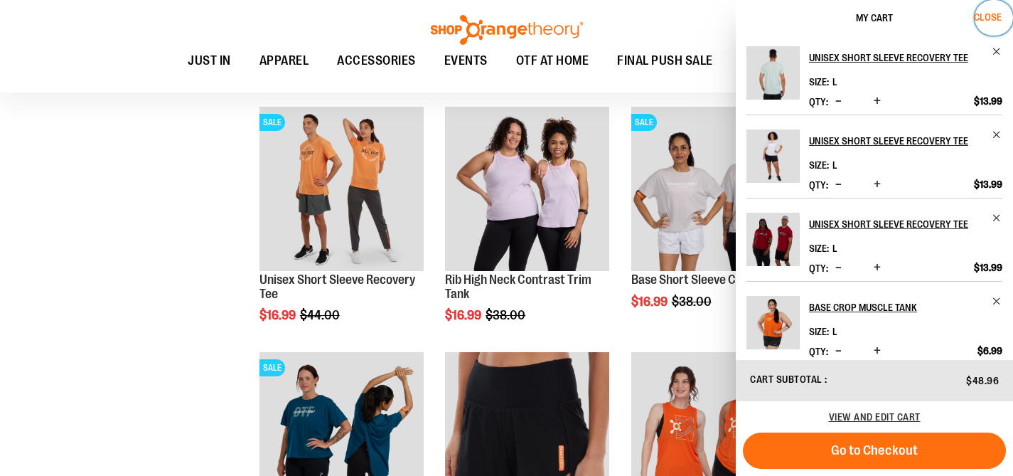
click at [986, 14] on span "Close" at bounding box center [988, 16] width 28 height 11
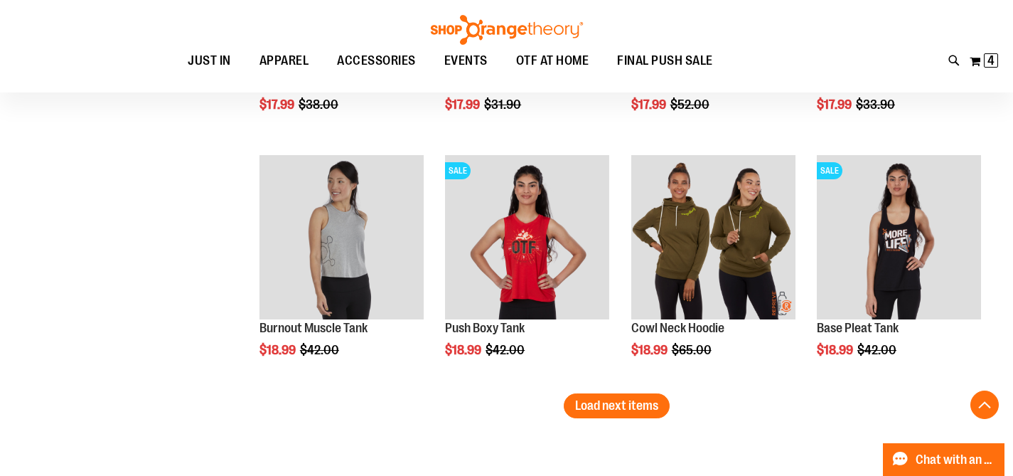
scroll to position [5791, 0]
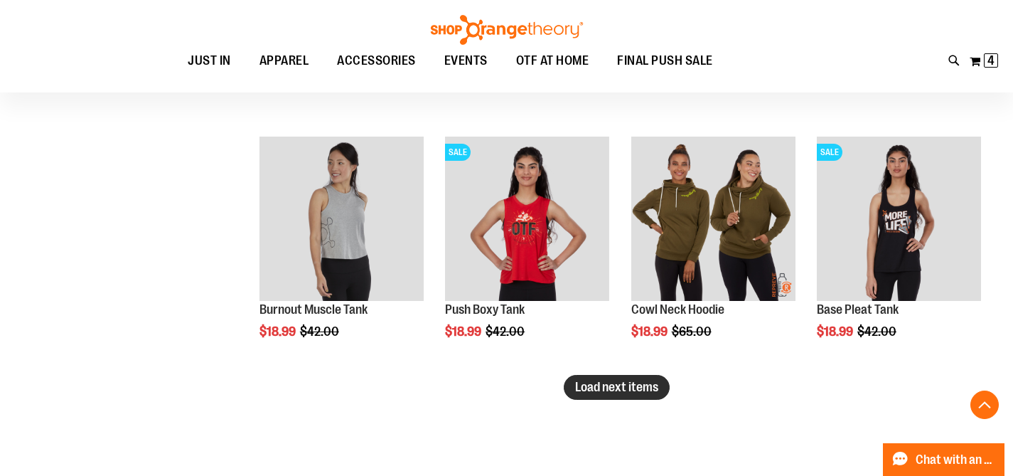
click at [609, 391] on span "Load next items" at bounding box center [616, 387] width 83 height 14
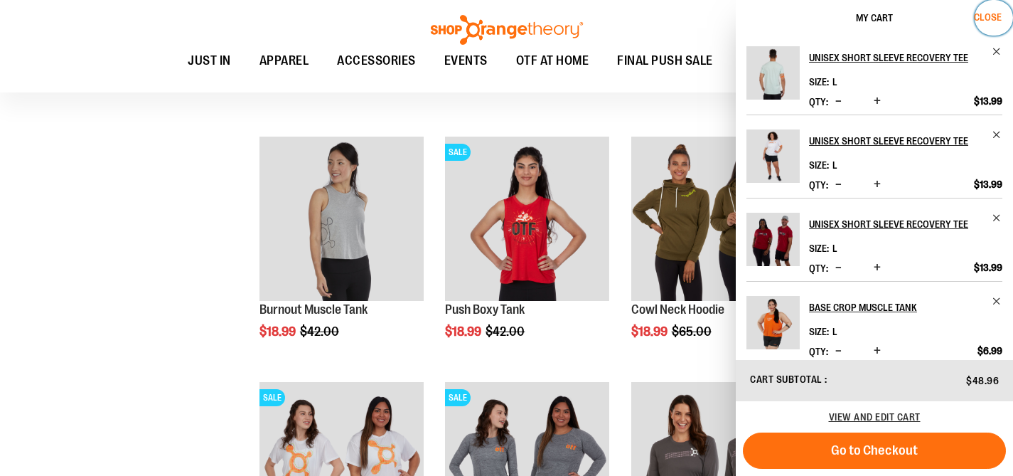
click at [990, 18] on span "Close" at bounding box center [988, 16] width 28 height 11
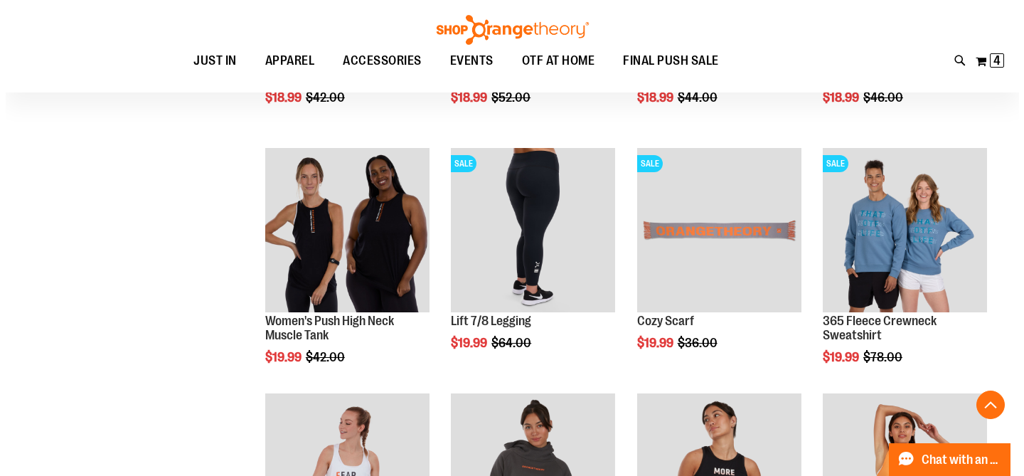
scroll to position [6276, 0]
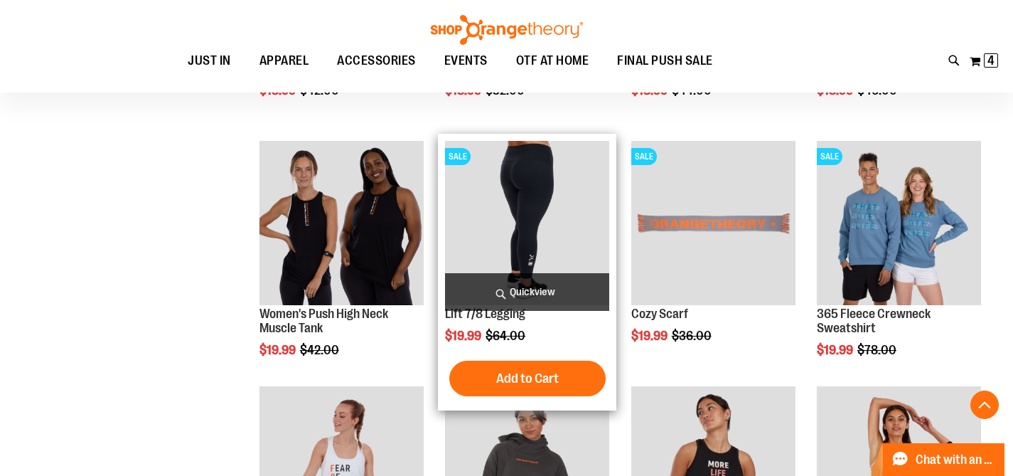
click at [543, 286] on span "Quickview" at bounding box center [527, 292] width 164 height 38
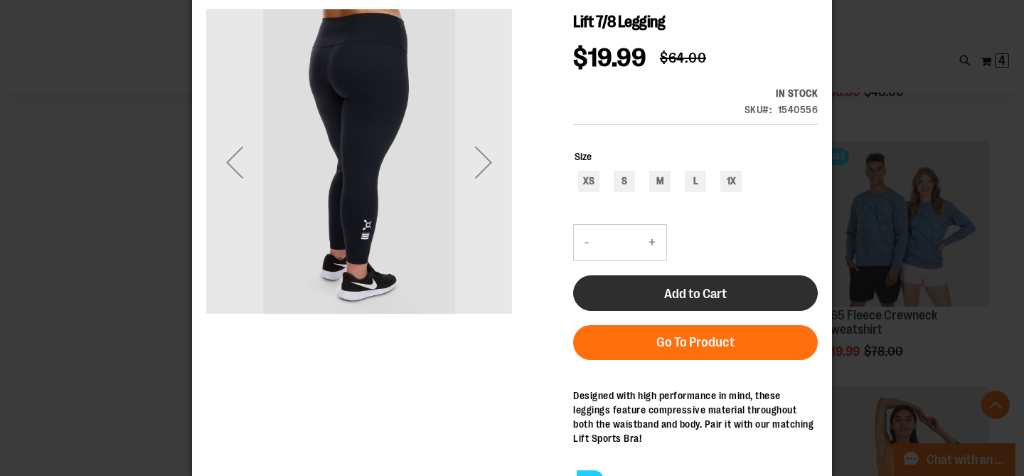
scroll to position [34, 0]
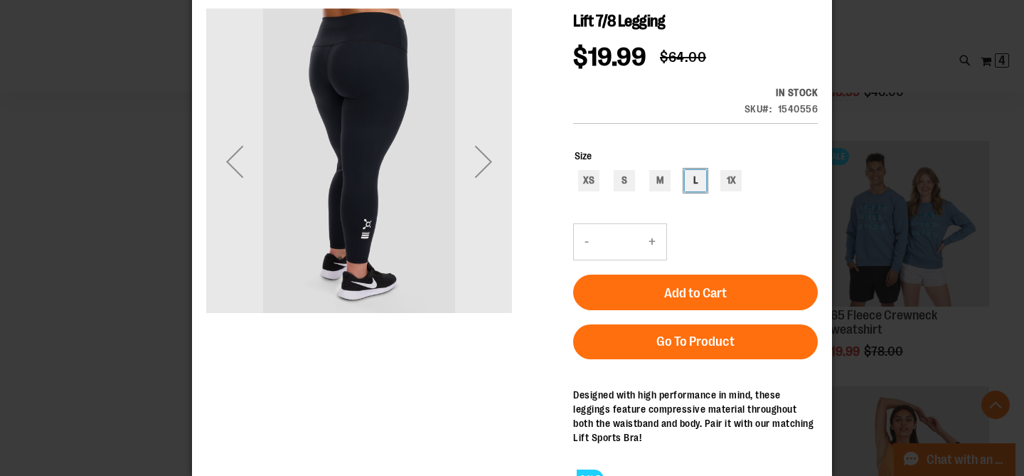
click at [695, 170] on div "L" at bounding box center [695, 180] width 21 height 21
type input "***"
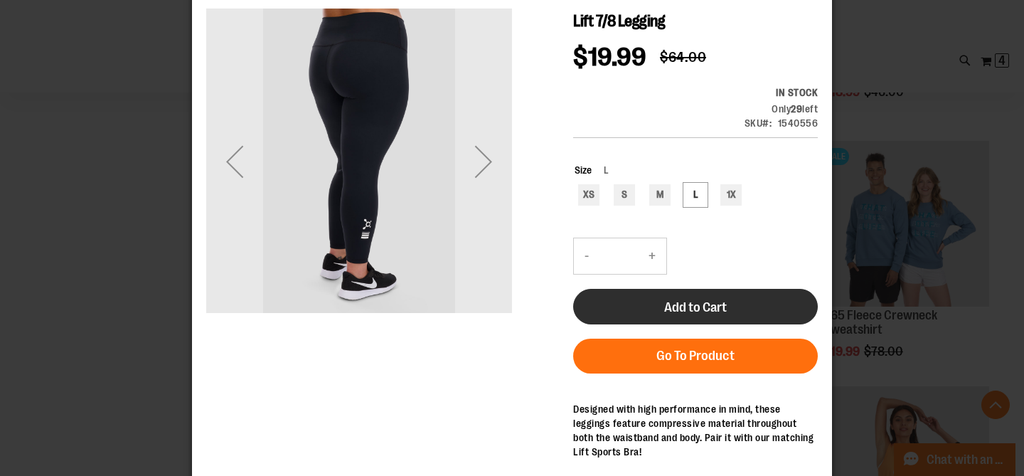
click at [728, 289] on button "Add to Cart" at bounding box center [695, 307] width 245 height 36
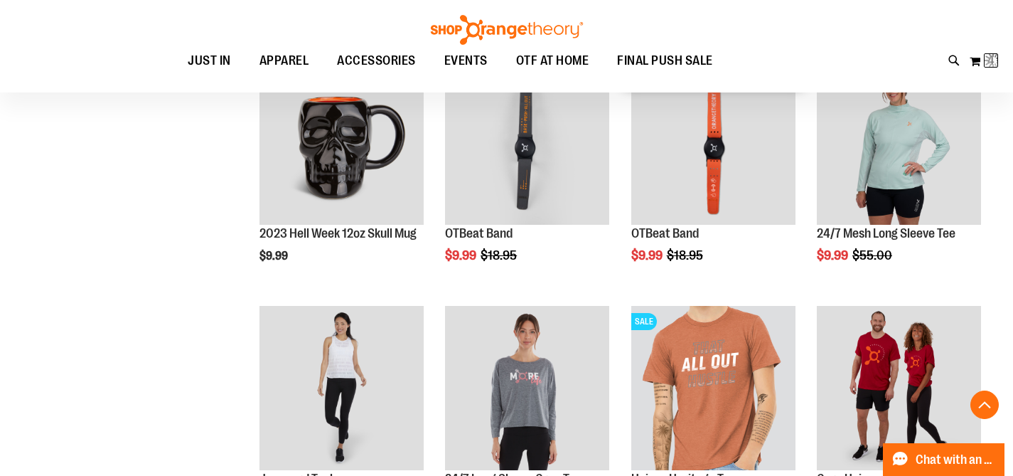
scroll to position [372, 0]
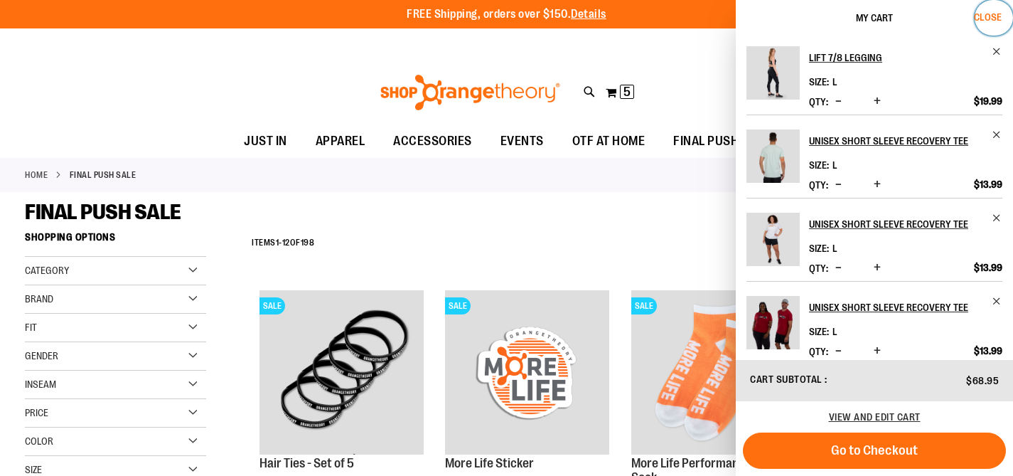
click at [995, 14] on span "Close" at bounding box center [988, 16] width 28 height 11
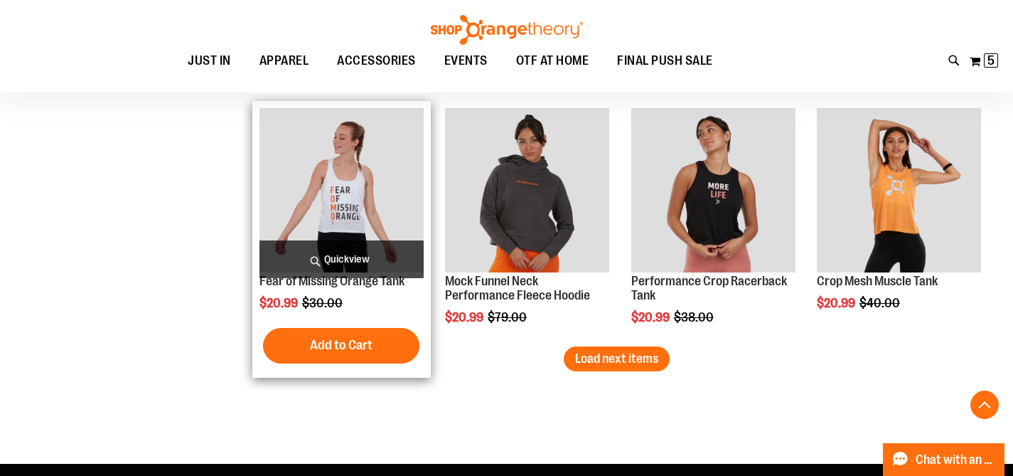
scroll to position [6566, 0]
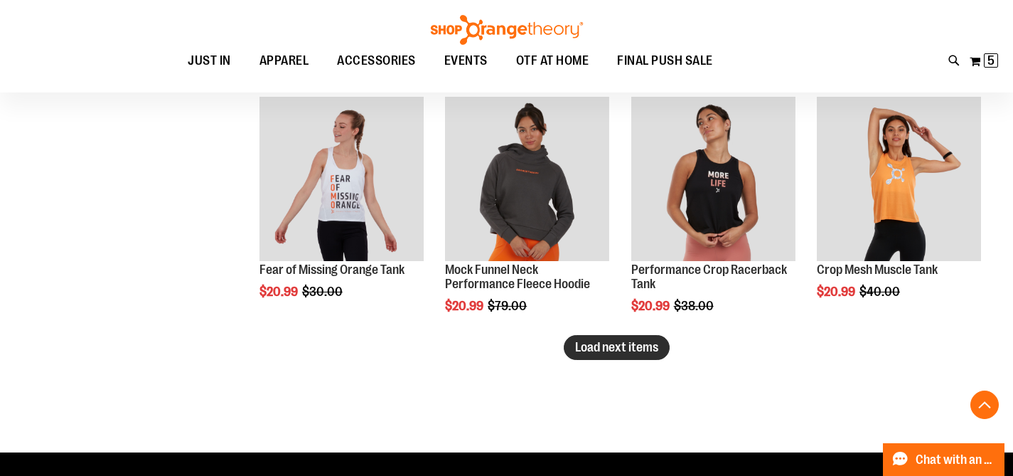
click at [595, 351] on span "Load next items" at bounding box center [616, 347] width 83 height 14
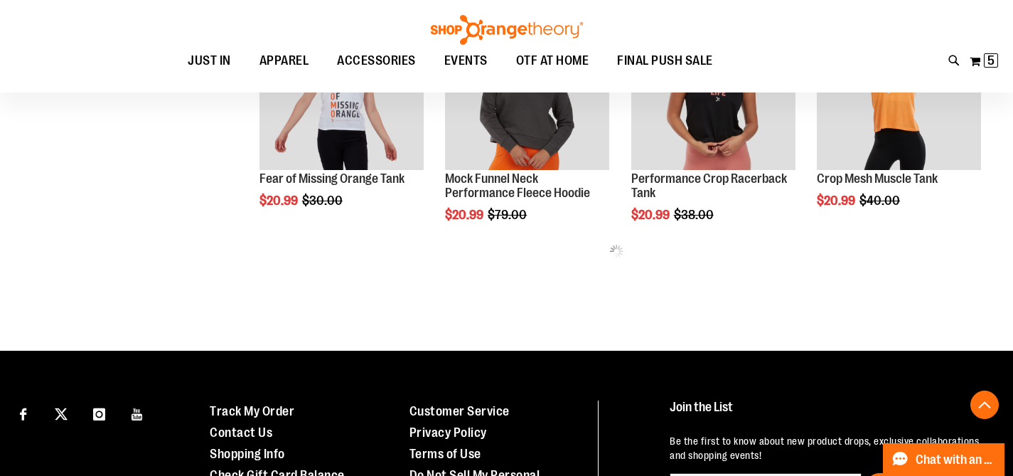
scroll to position [6659, 0]
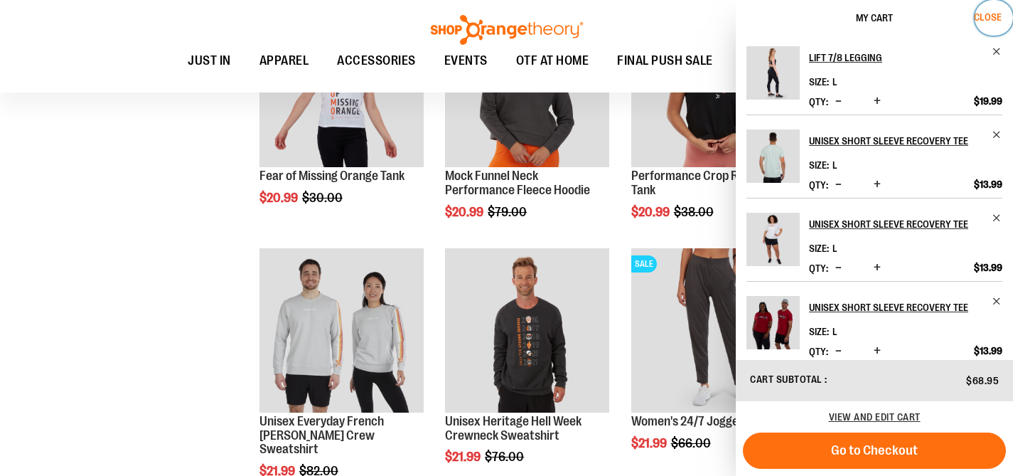
click at [985, 18] on span "Close" at bounding box center [988, 16] width 28 height 11
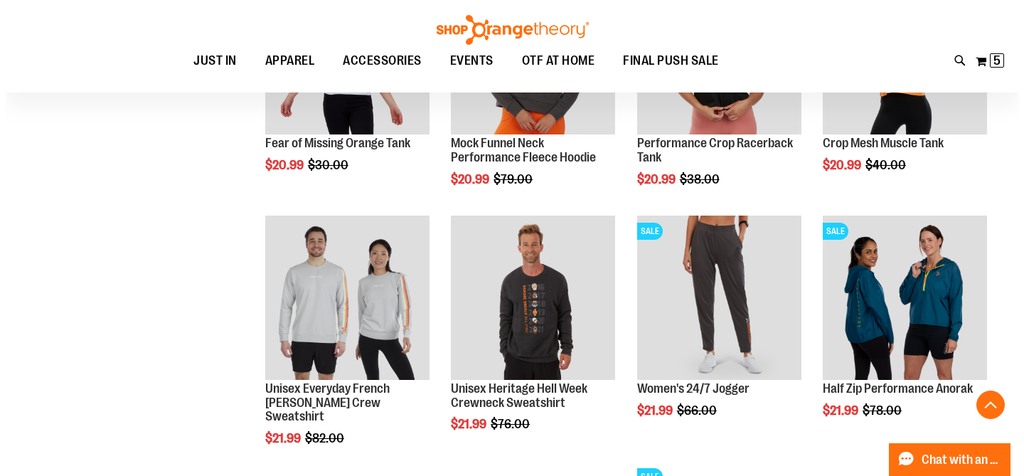
scroll to position [6706, 0]
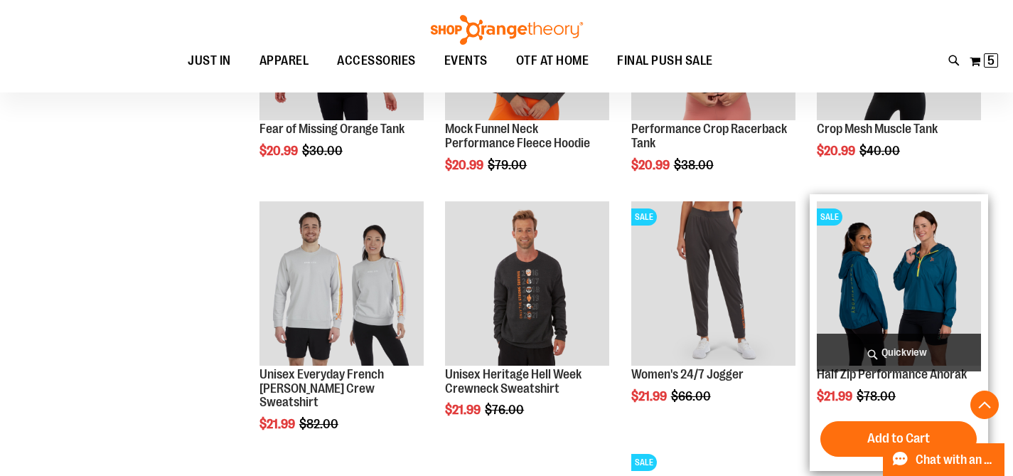
click at [912, 350] on span "Quickview" at bounding box center [899, 352] width 164 height 38
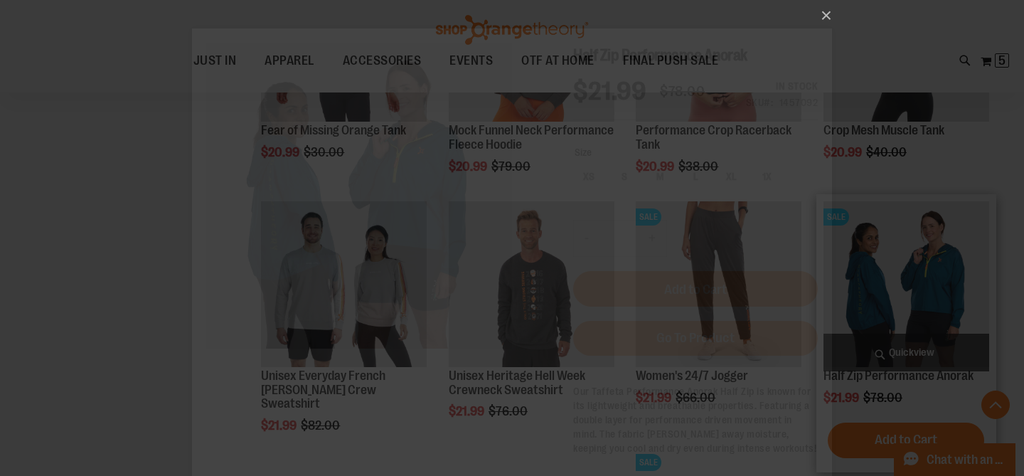
scroll to position [0, 0]
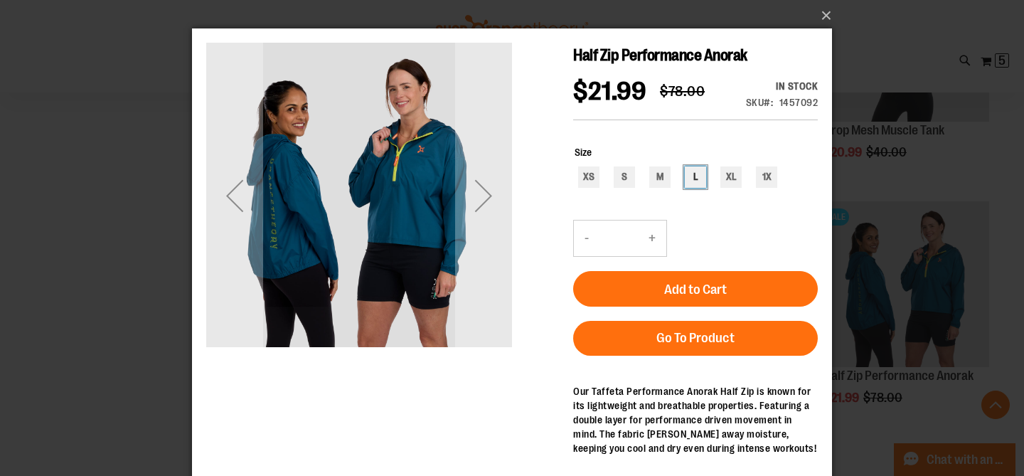
click at [698, 186] on div "L" at bounding box center [695, 176] width 21 height 21
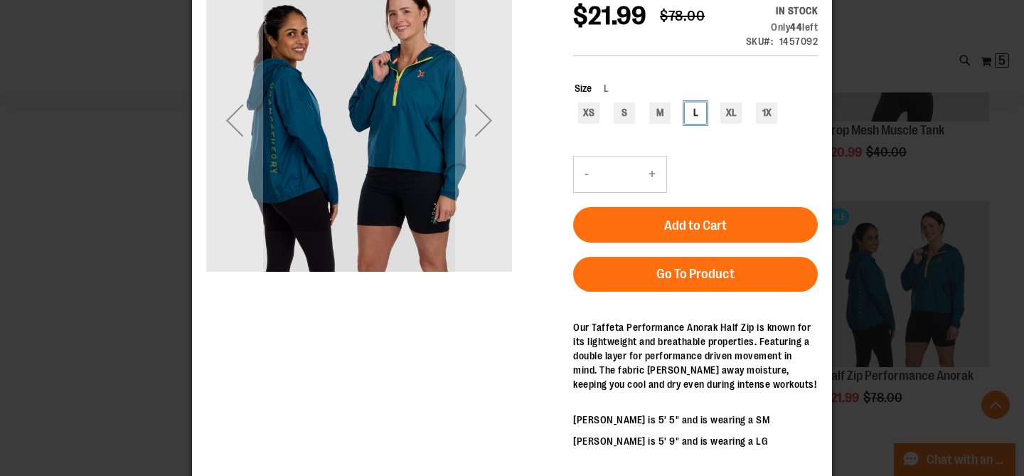
scroll to position [85, 0]
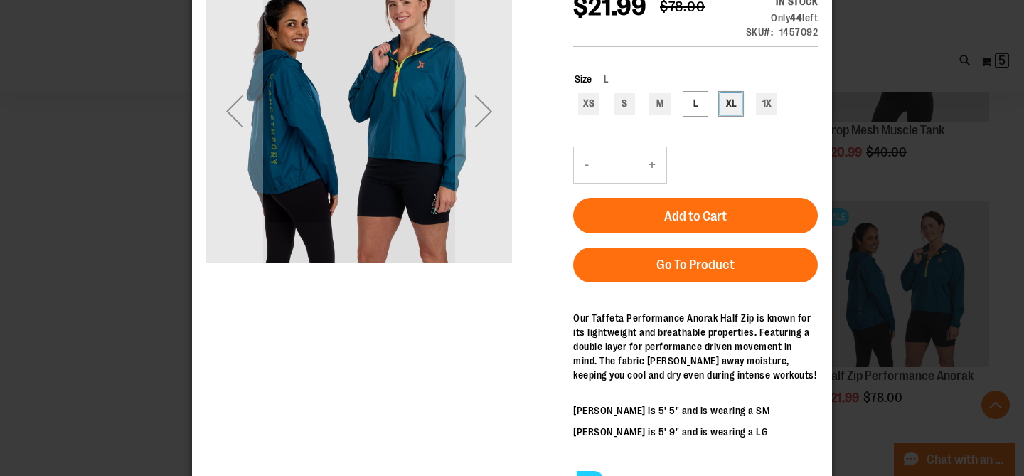
click at [729, 105] on div "XL" at bounding box center [730, 103] width 21 height 21
type input "***"
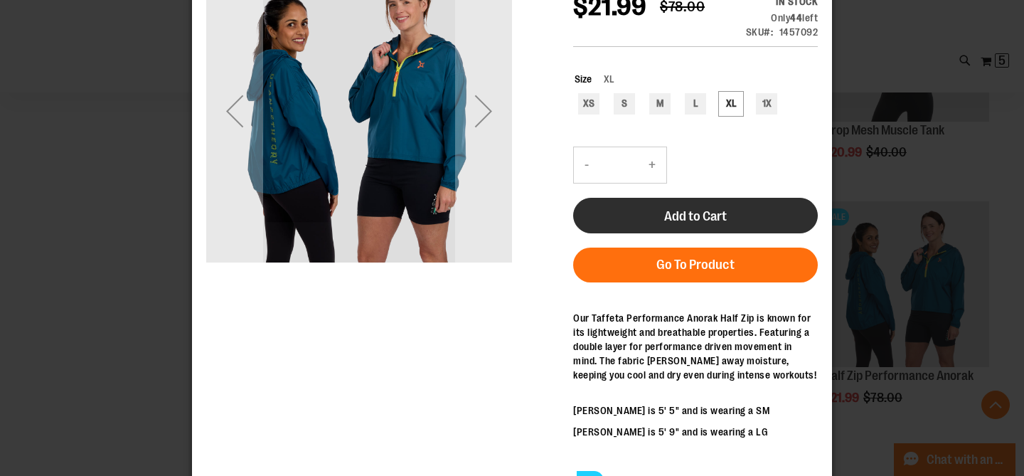
click at [712, 217] on span "Add to Cart" at bounding box center [695, 216] width 63 height 16
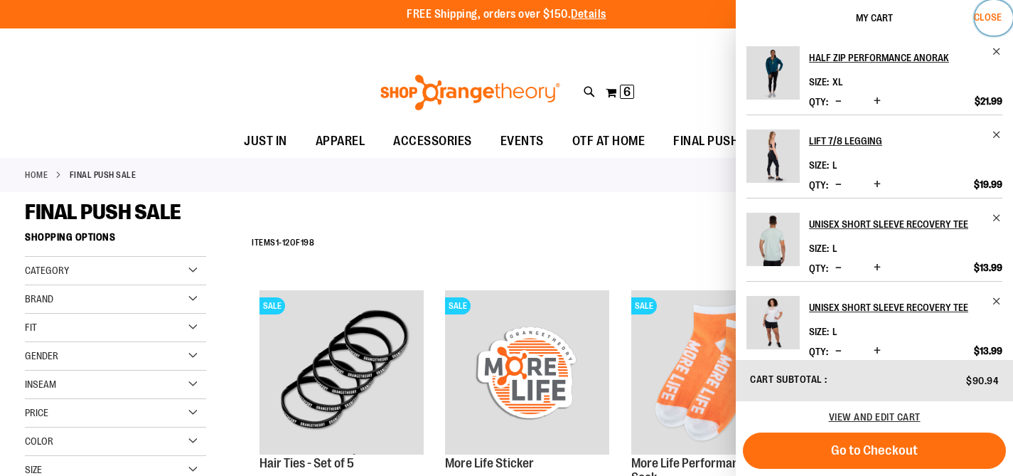
click at [993, 21] on span "Close" at bounding box center [988, 16] width 28 height 11
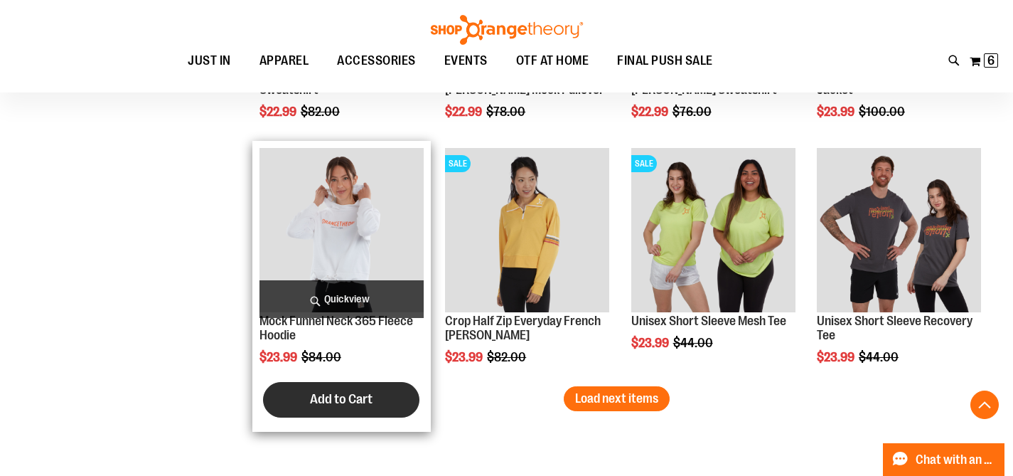
scroll to position [7298, 0]
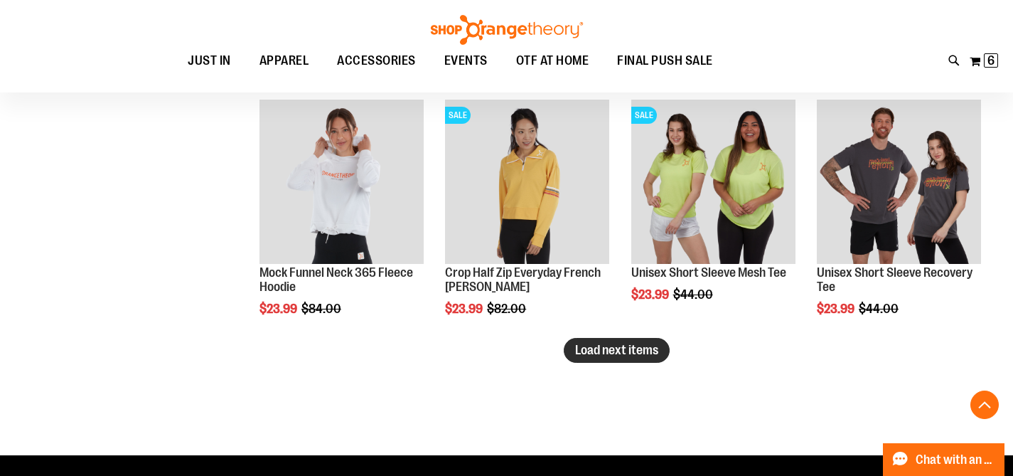
click at [639, 354] on span "Load next items" at bounding box center [616, 350] width 83 height 14
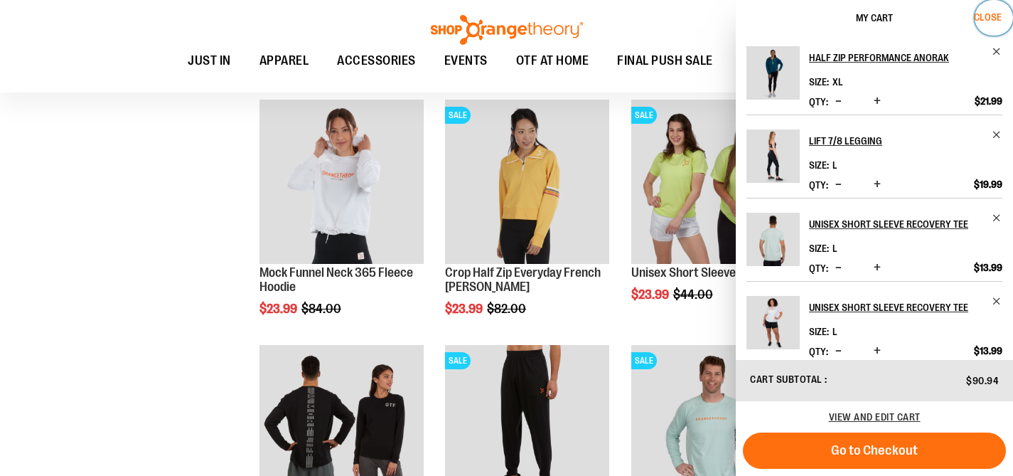
click at [990, 21] on span "Close" at bounding box center [988, 16] width 28 height 11
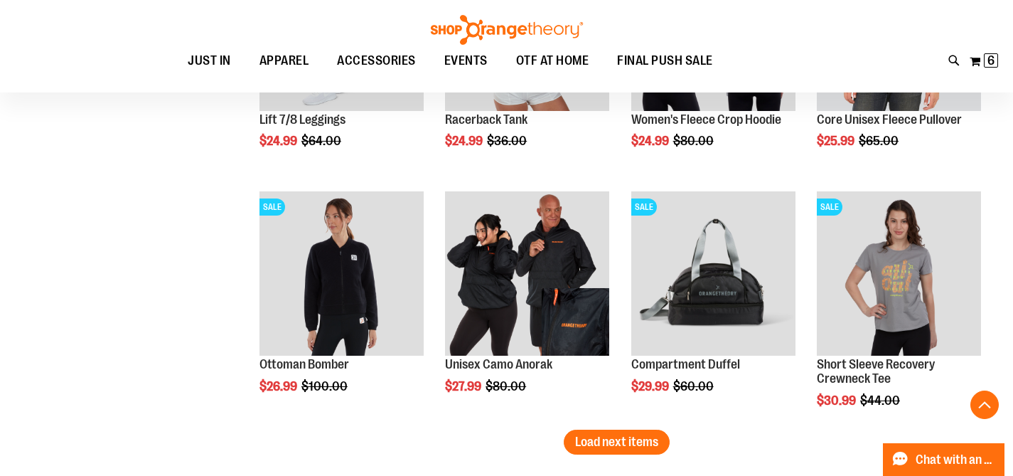
scroll to position [7944, 0]
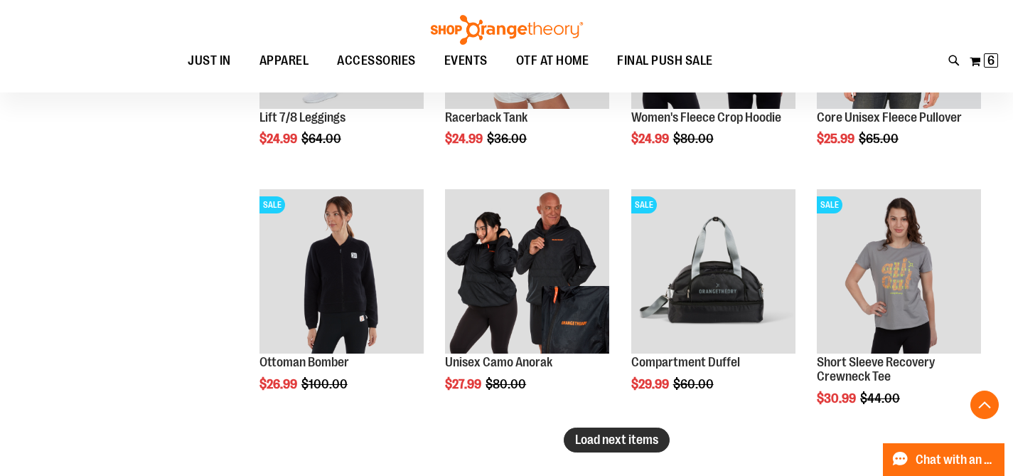
click at [625, 434] on span "Load next items" at bounding box center [616, 439] width 83 height 14
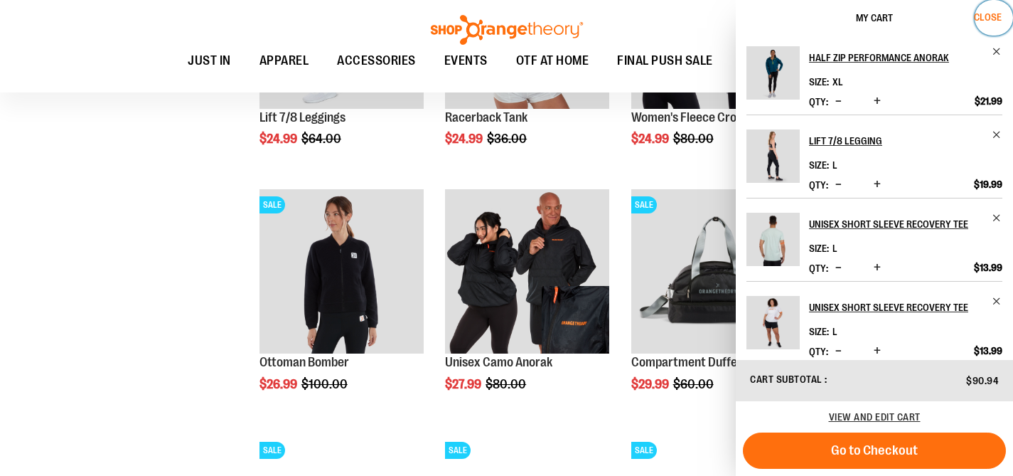
click at [989, 17] on span "Close" at bounding box center [988, 16] width 28 height 11
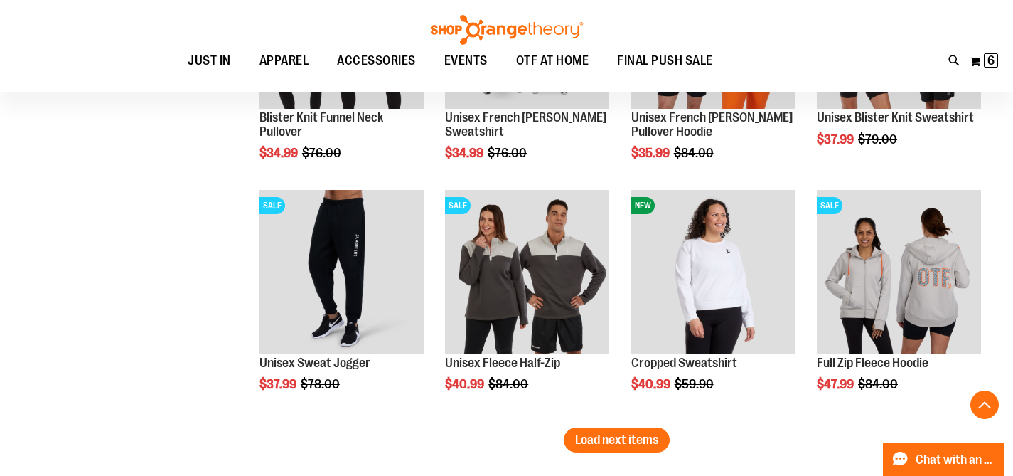
scroll to position [8697, 0]
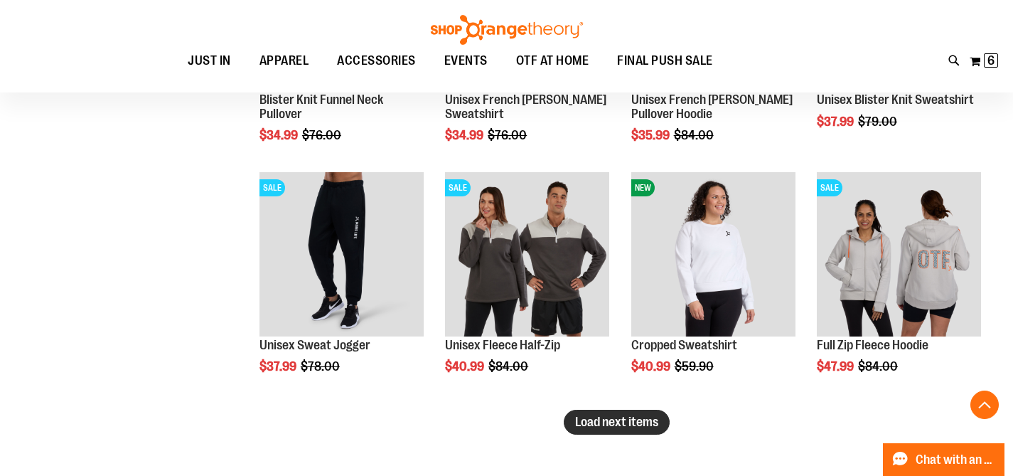
click at [609, 418] on span "Load next items" at bounding box center [616, 422] width 83 height 14
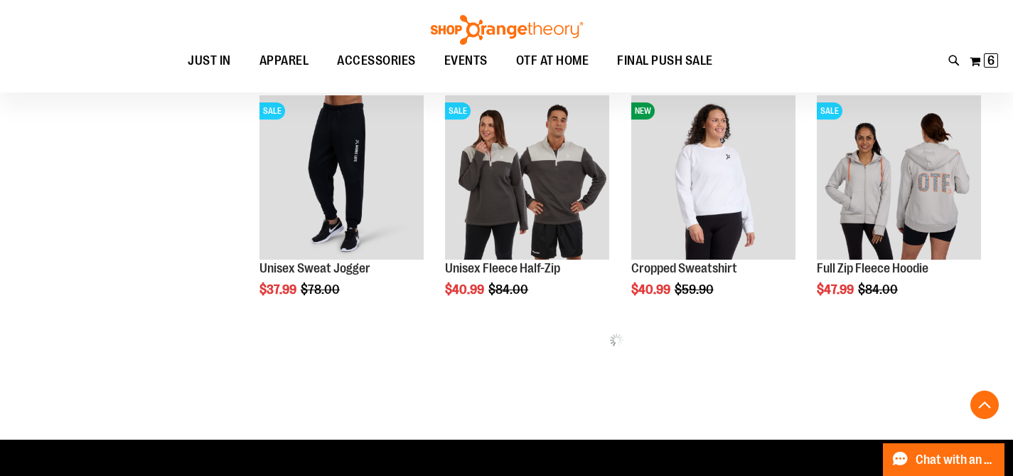
scroll to position [8785, 0]
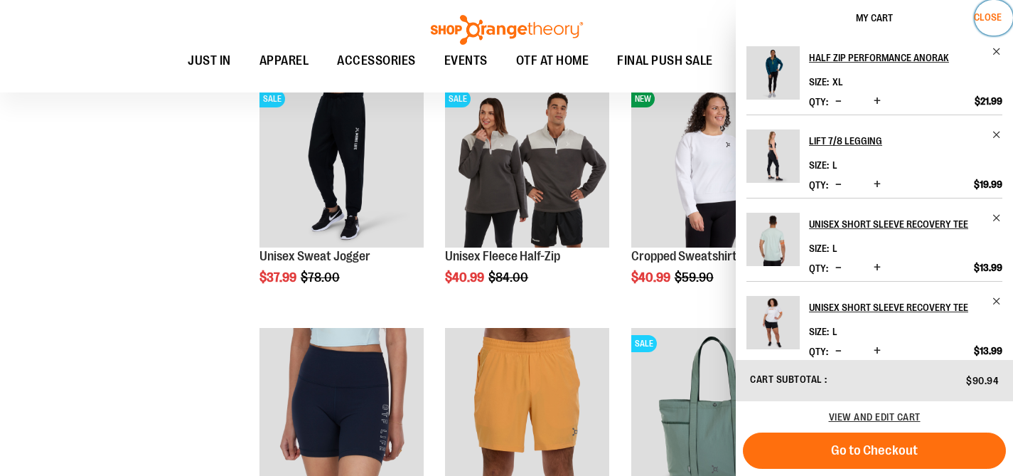
click at [985, 14] on span "Close" at bounding box center [988, 16] width 28 height 11
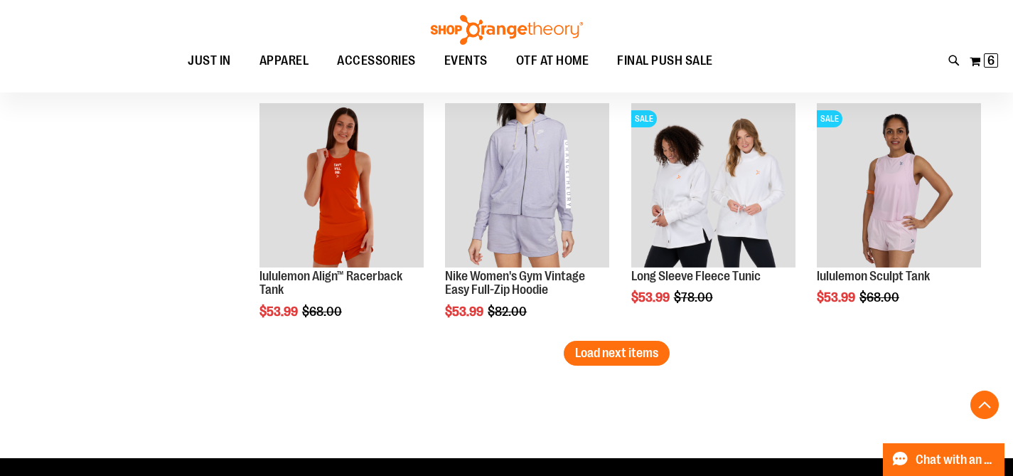
scroll to position [9504, 0]
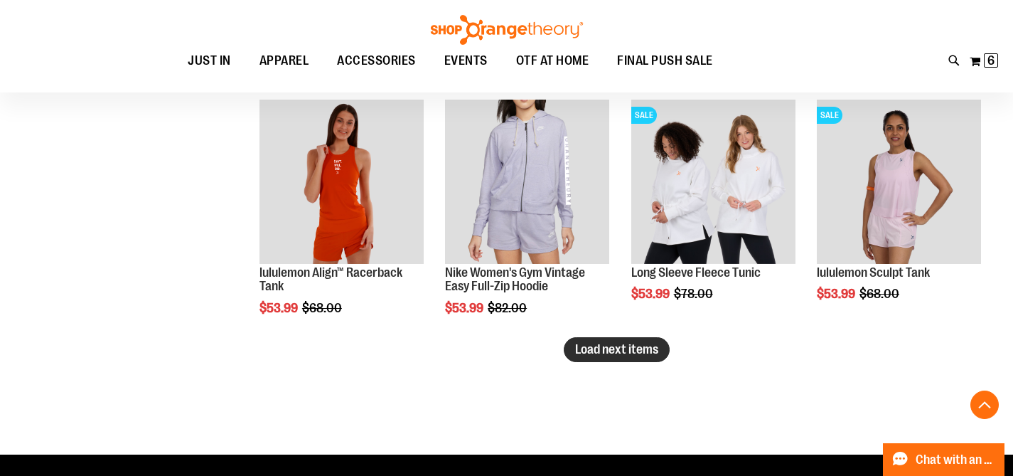
click at [599, 349] on span "Load next items" at bounding box center [616, 349] width 83 height 14
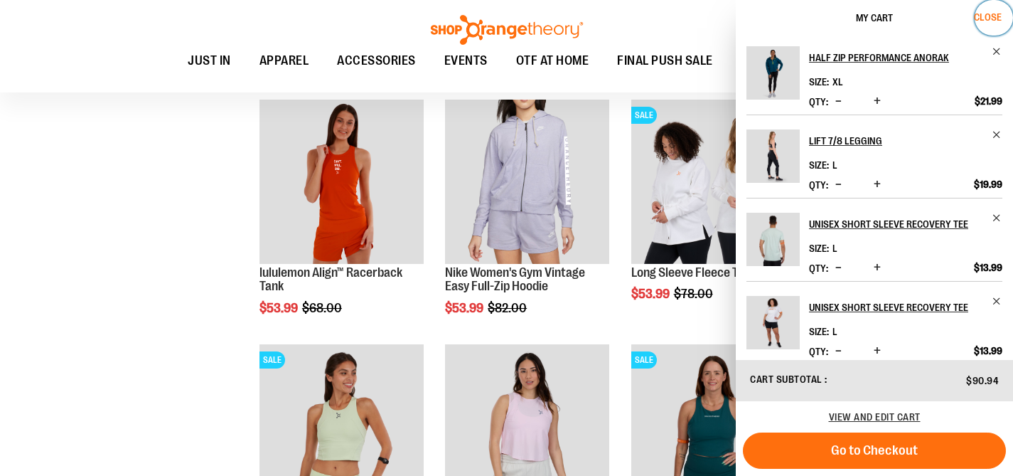
click at [983, 14] on span "Close" at bounding box center [988, 16] width 28 height 11
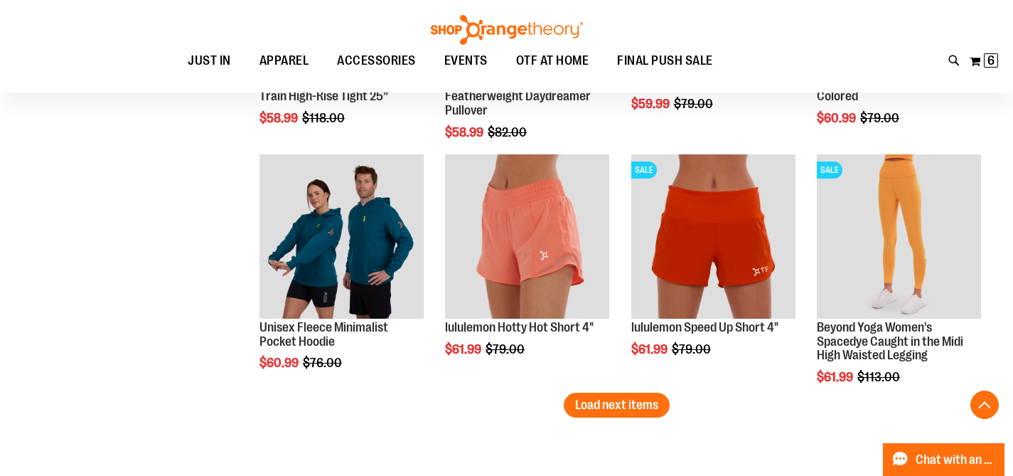
scroll to position [10207, 0]
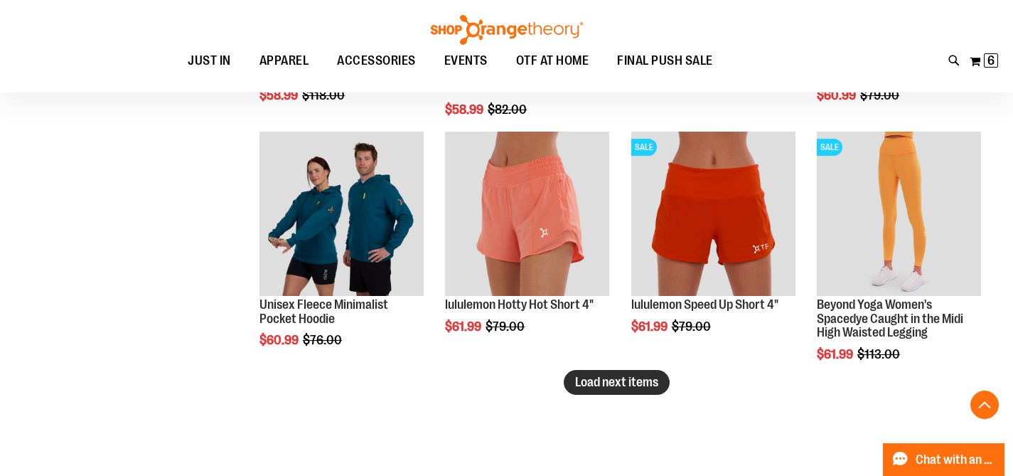
click at [627, 392] on button "Load next items" at bounding box center [617, 382] width 106 height 25
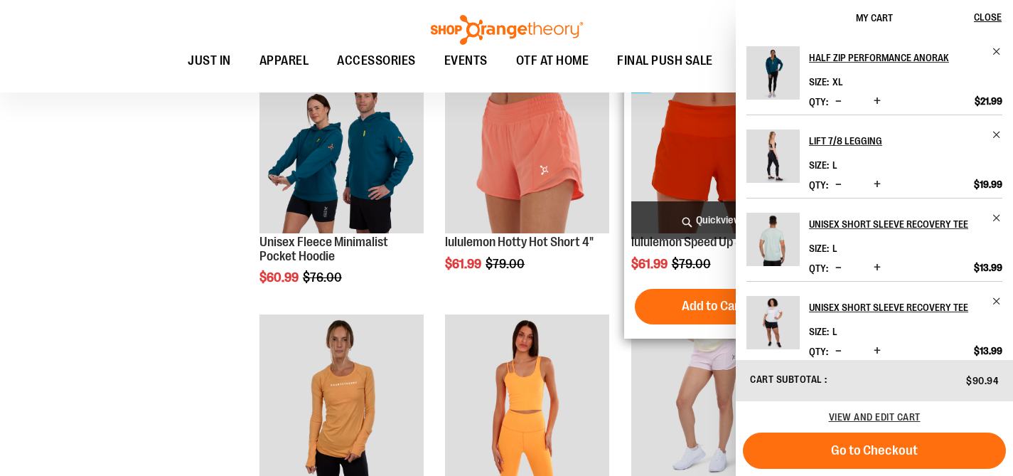
scroll to position [10292, 0]
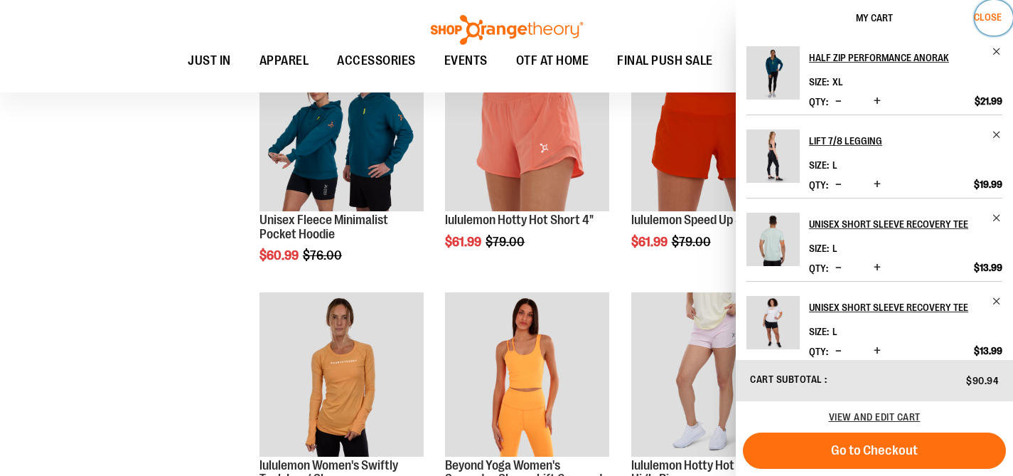
click at [995, 7] on button "Close" at bounding box center [994, 18] width 38 height 36
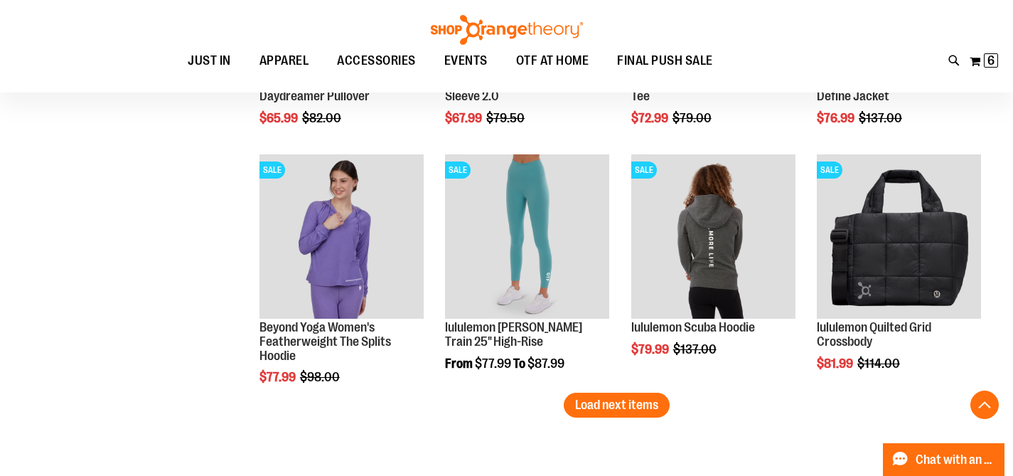
scroll to position [10933, 0]
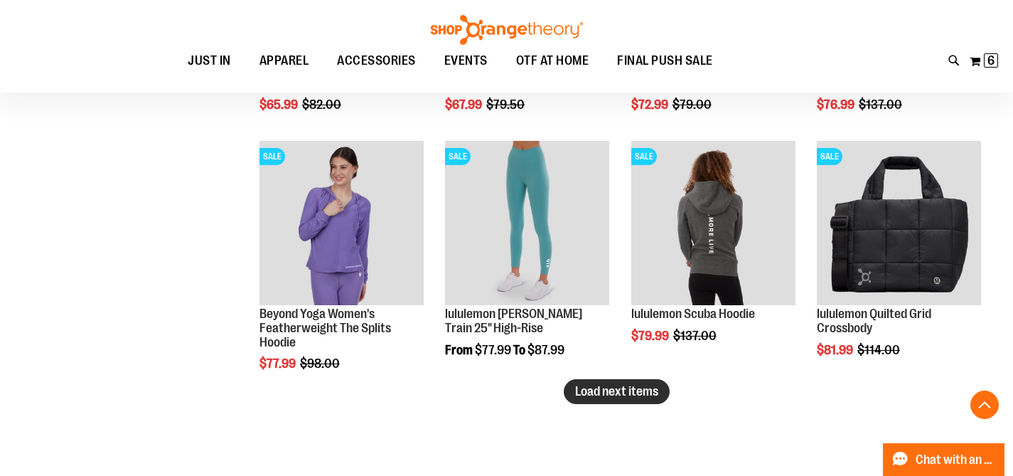
click at [646, 395] on span "Load next items" at bounding box center [616, 391] width 83 height 14
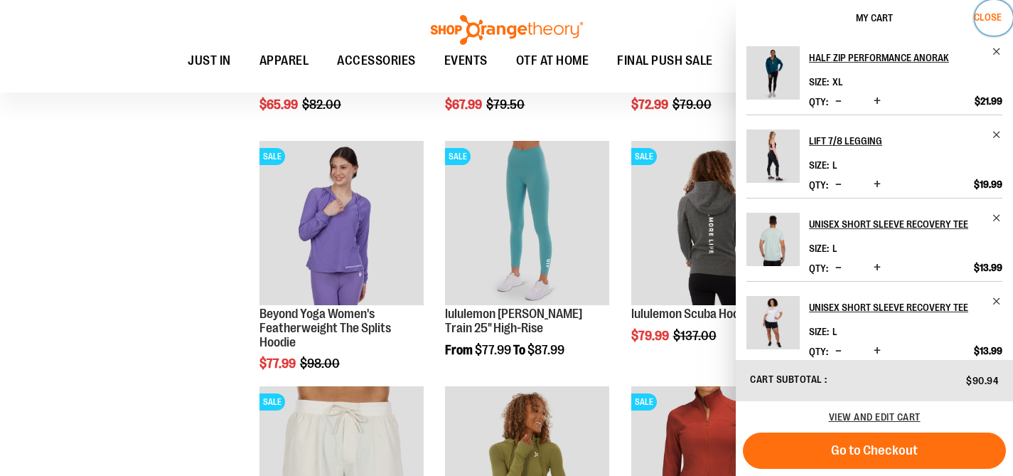
click at [983, 14] on span "Close" at bounding box center [988, 16] width 28 height 11
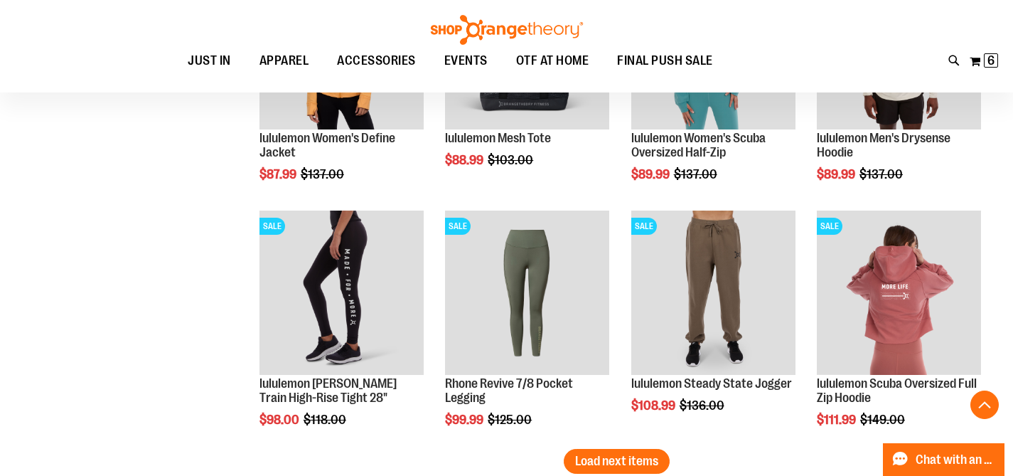
scroll to position [11605, 0]
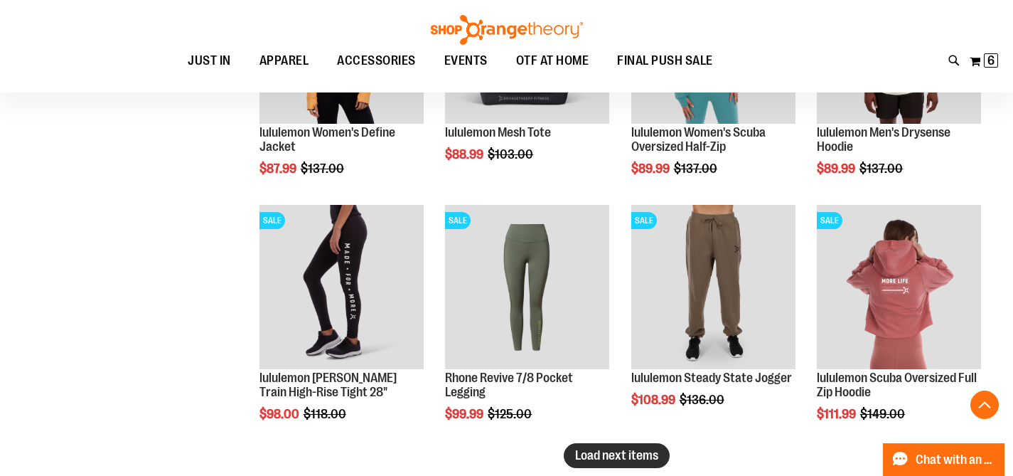
click at [627, 455] on span "Load next items" at bounding box center [616, 455] width 83 height 14
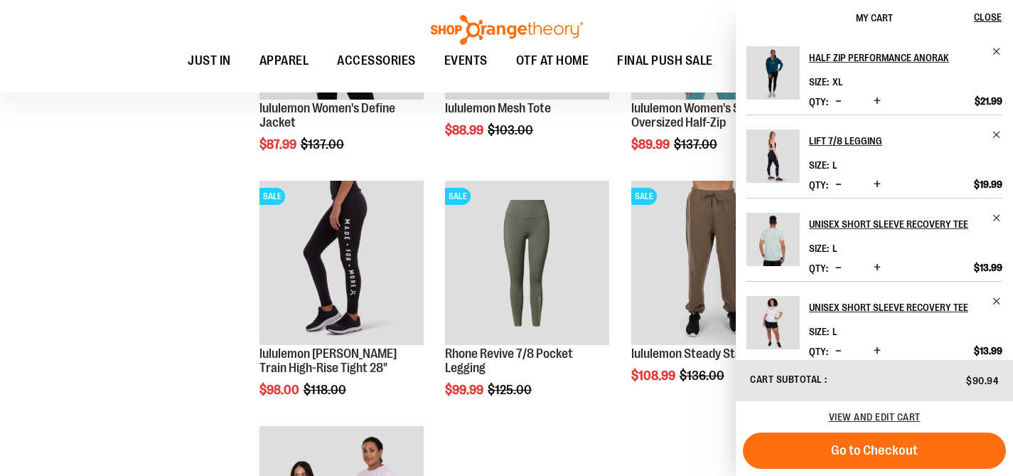
scroll to position [11636, 0]
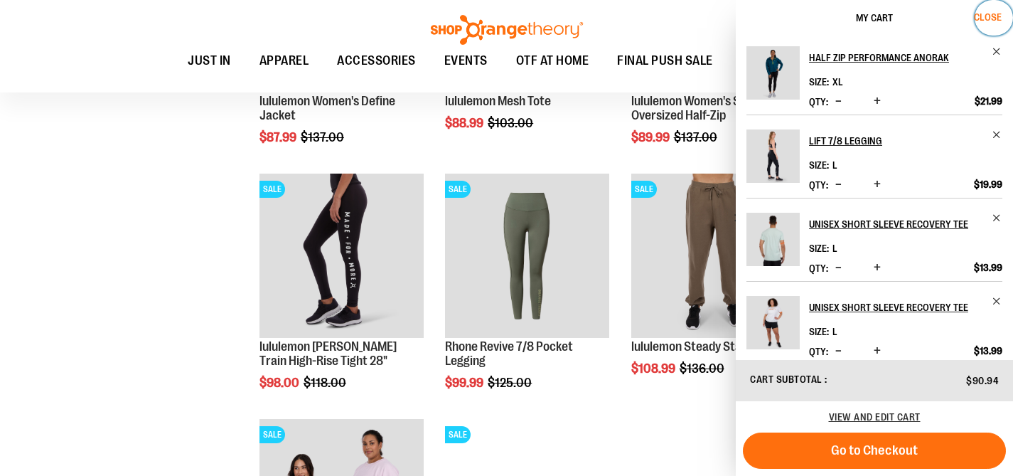
click at [999, 9] on button "Close" at bounding box center [994, 18] width 38 height 36
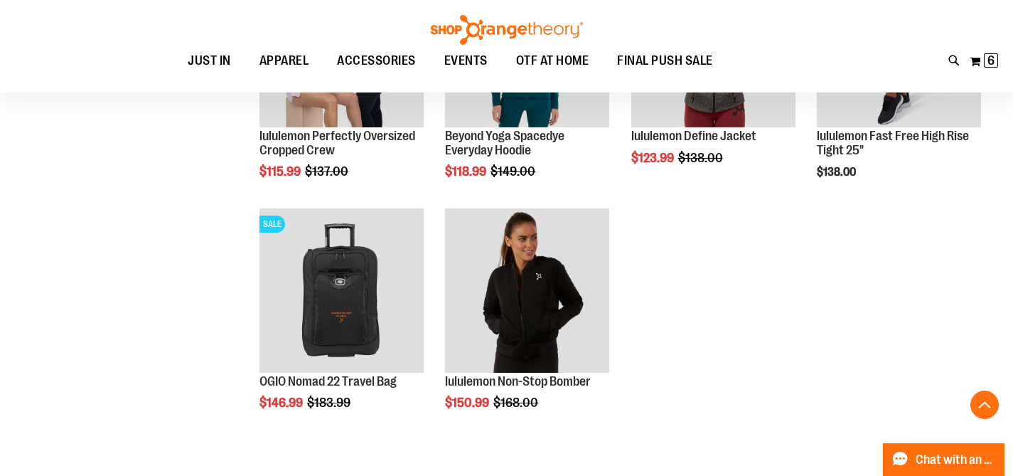
scroll to position [12093, 0]
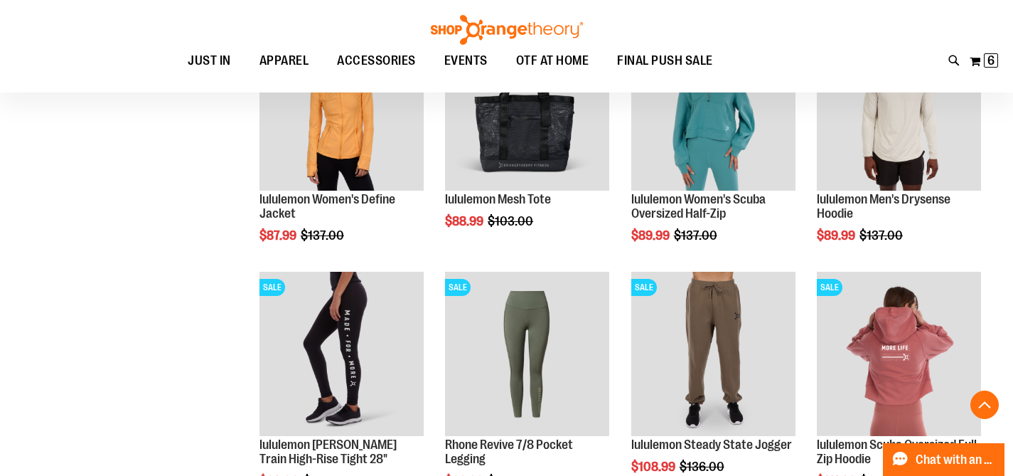
scroll to position [11198, 0]
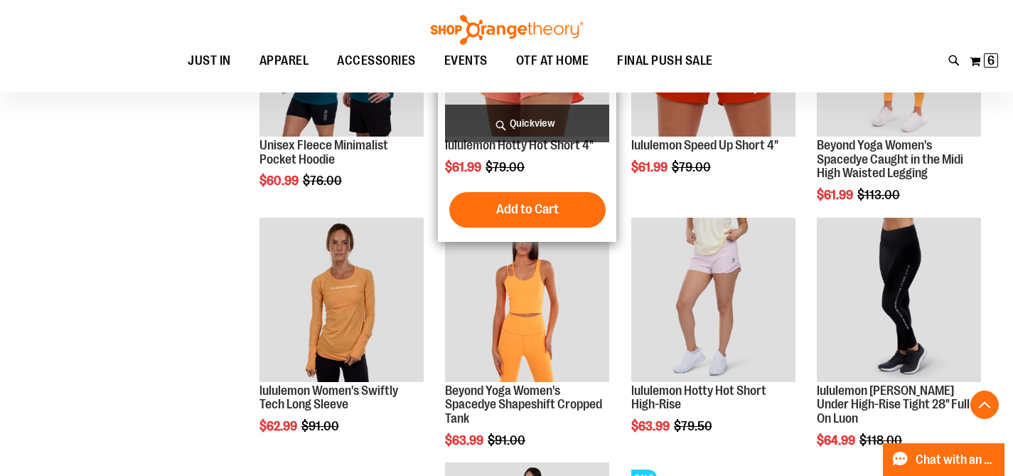
scroll to position [10287, 0]
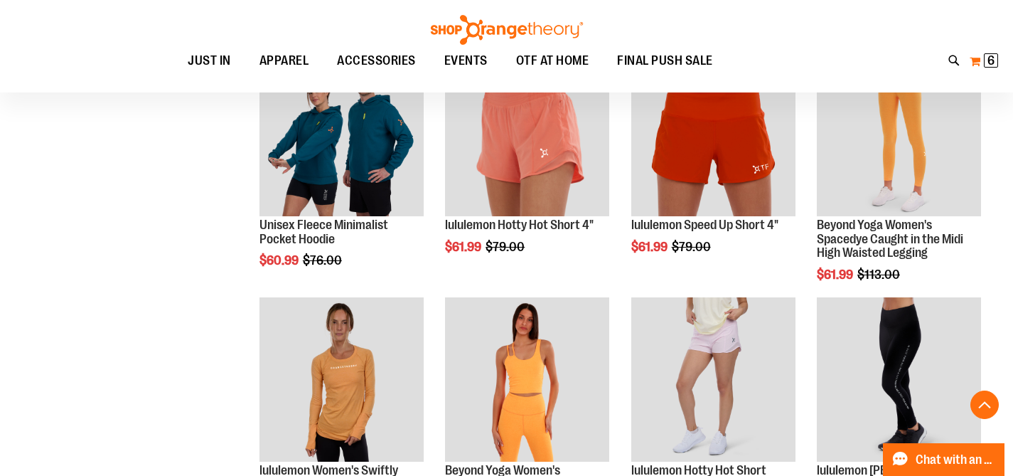
click at [988, 60] on span "6" at bounding box center [991, 60] width 7 height 14
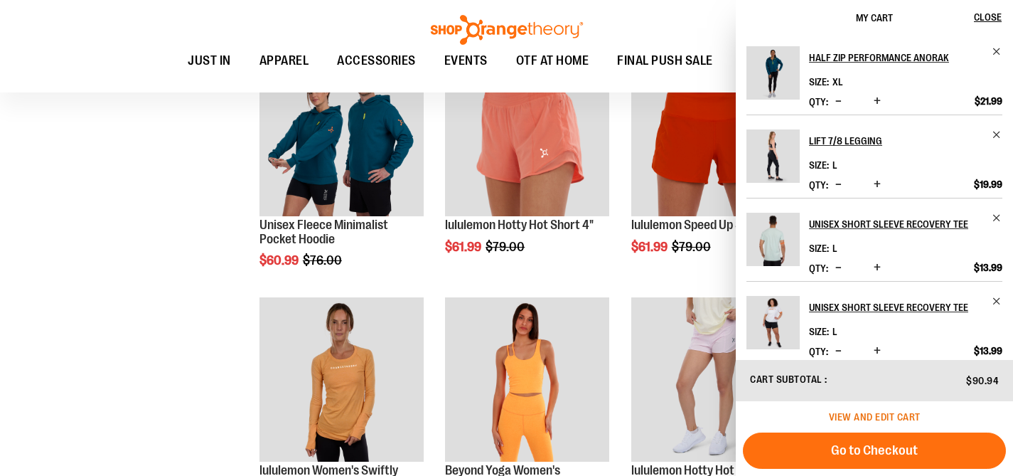
click at [887, 418] on span "View and edit cart" at bounding box center [875, 416] width 92 height 11
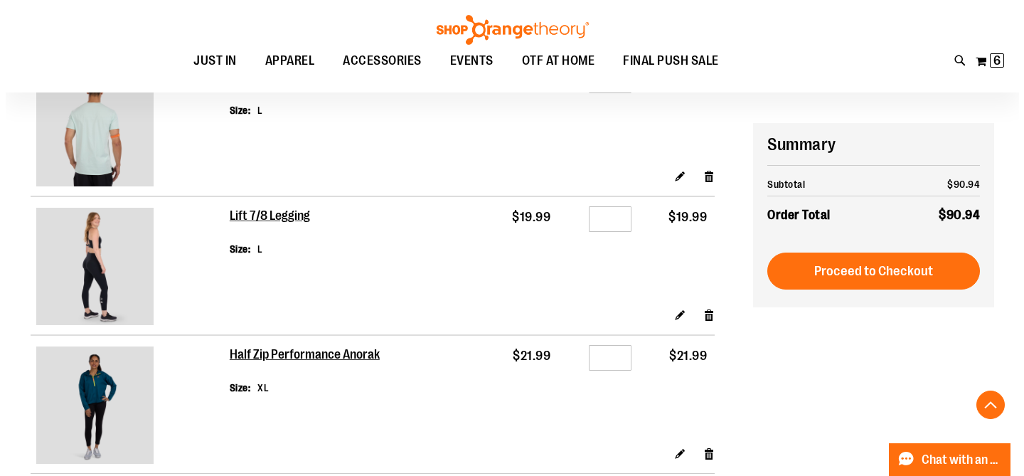
scroll to position [707, 0]
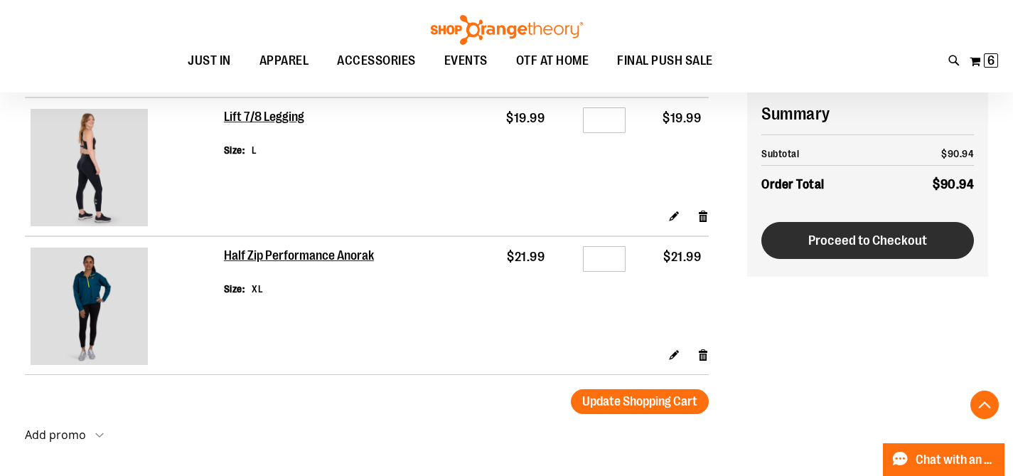
type input "**********"
click at [867, 239] on span "Proceed to Checkout" at bounding box center [867, 241] width 119 height 16
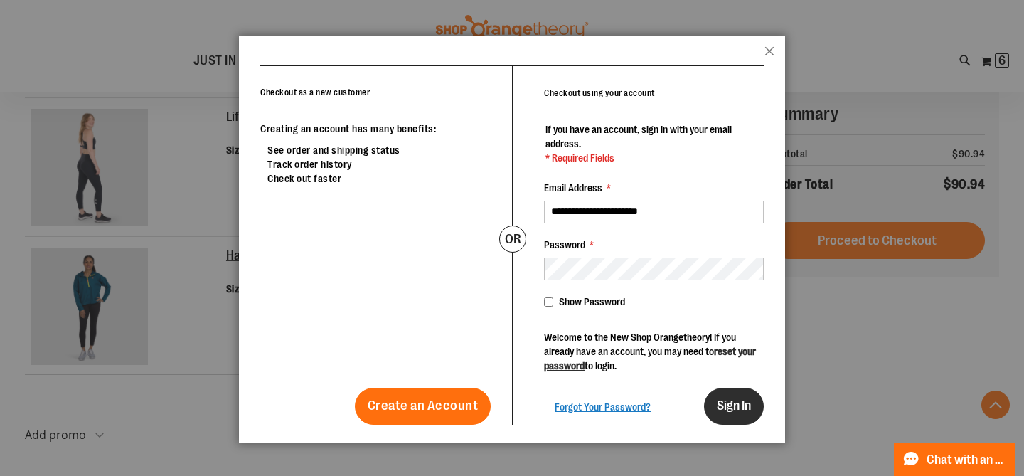
click at [725, 400] on span "Sign In" at bounding box center [734, 405] width 34 height 14
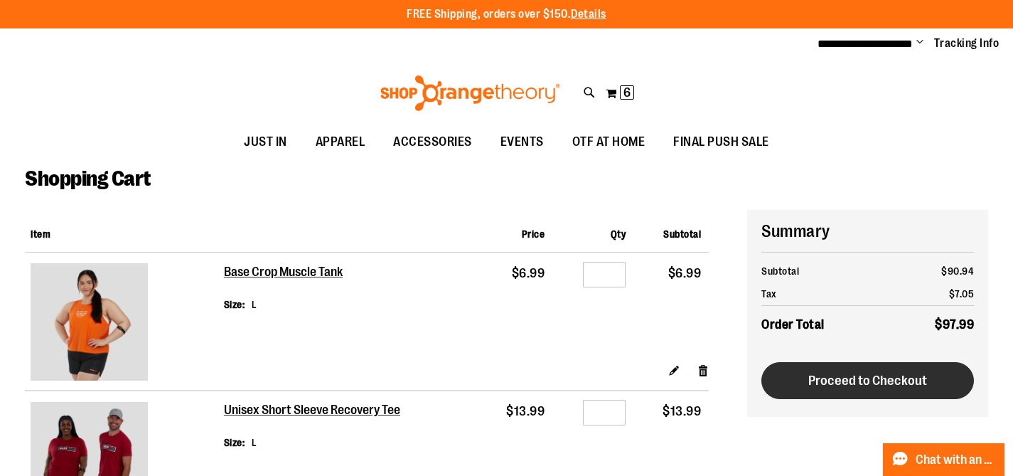
type input "**********"
click at [842, 378] on span "Proceed to Checkout" at bounding box center [867, 381] width 119 height 16
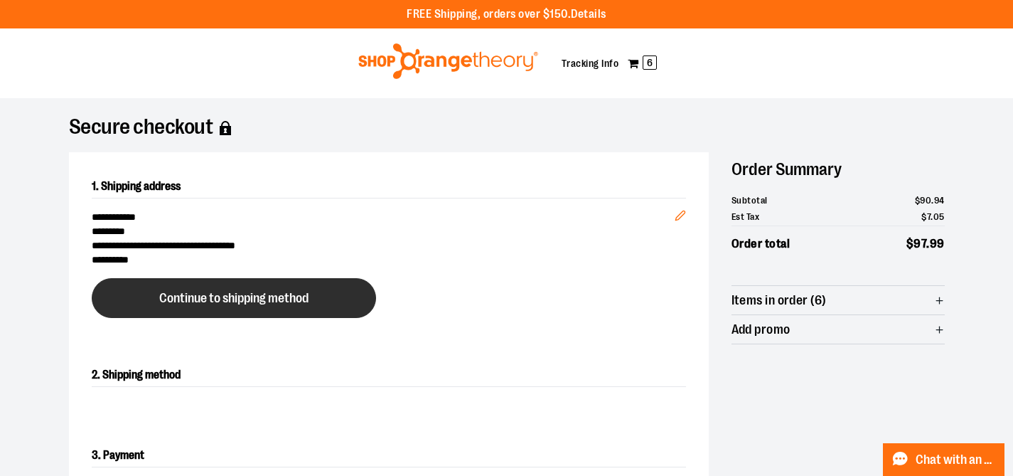
click at [244, 299] on span "Continue to shipping method" at bounding box center [233, 299] width 149 height 14
